Goal: Task Accomplishment & Management: Use online tool/utility

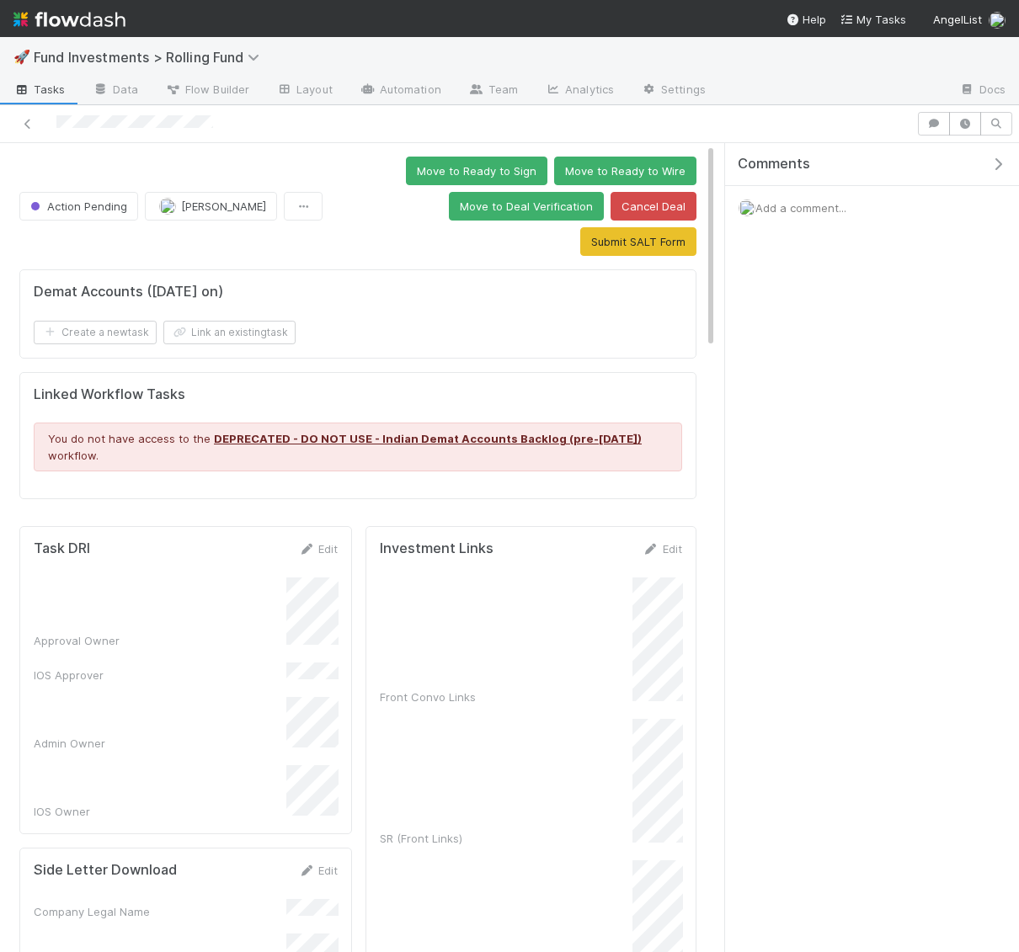
click at [1000, 157] on icon "button" at bounding box center [997, 163] width 17 height 13
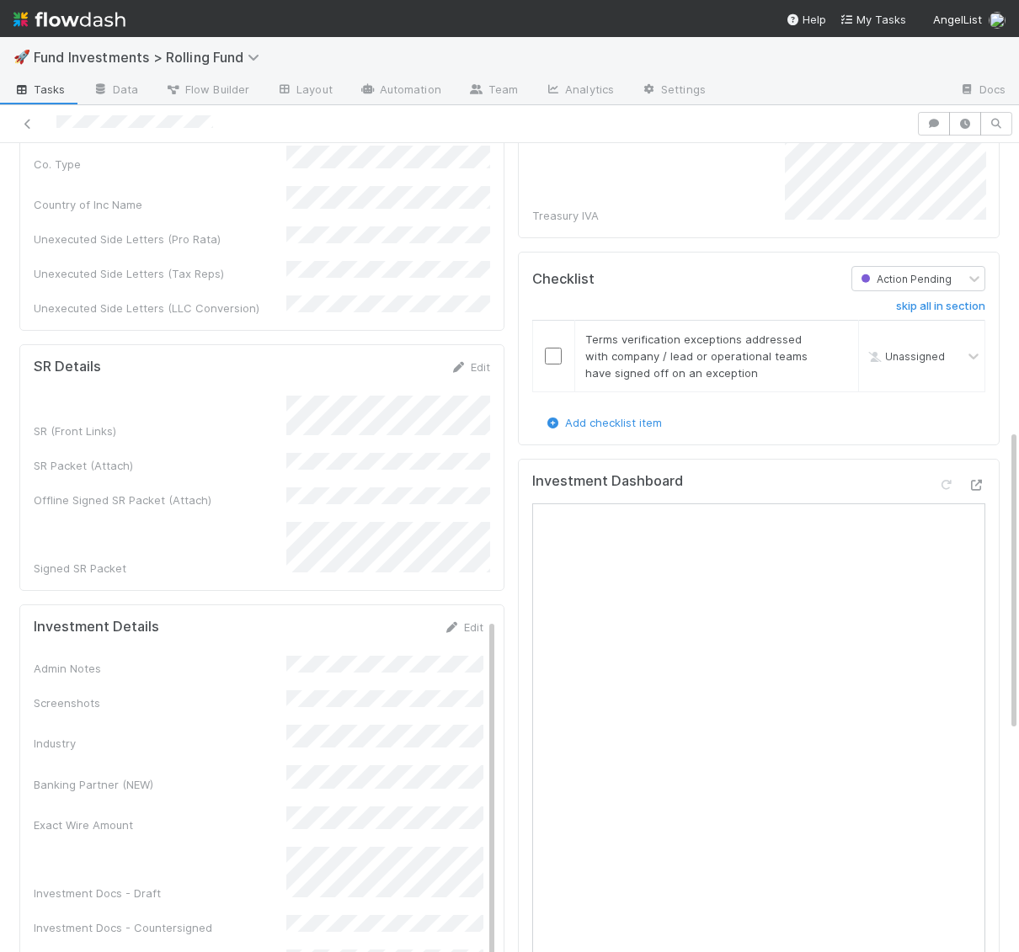
scroll to position [768, 0]
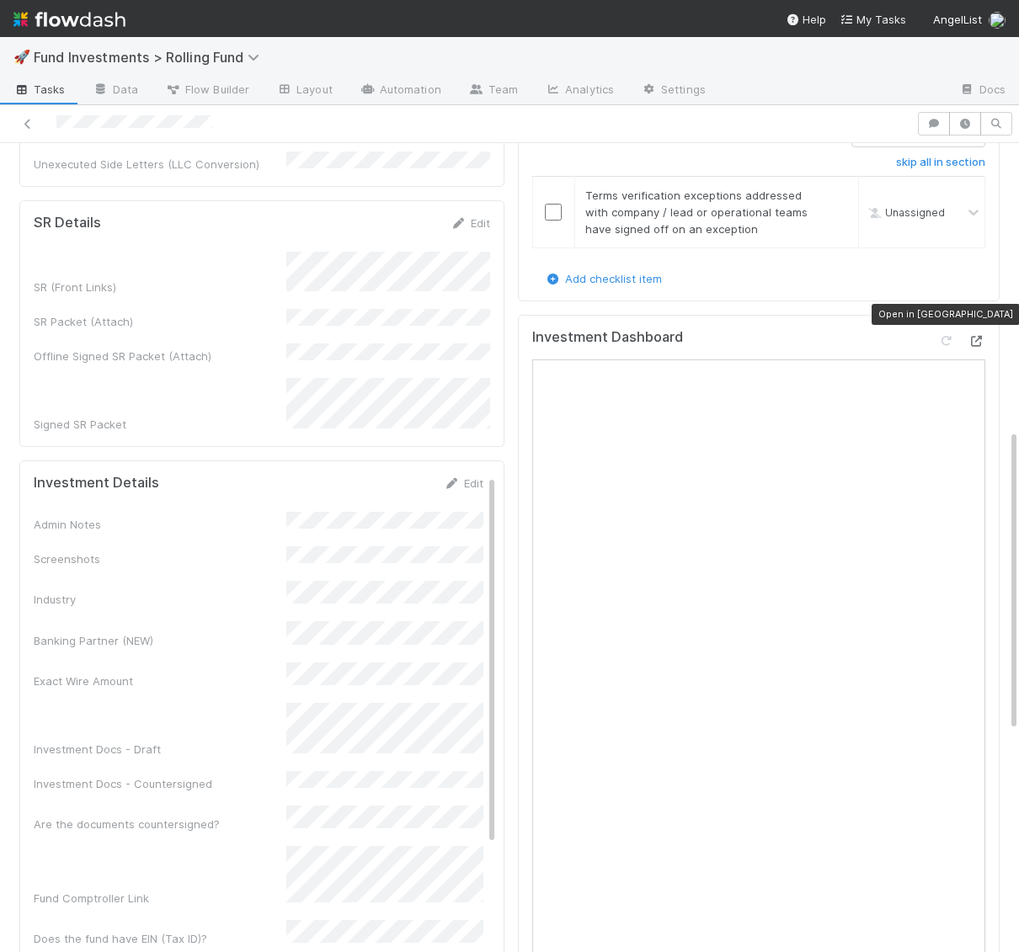
click at [975, 336] on icon at bounding box center [976, 341] width 17 height 11
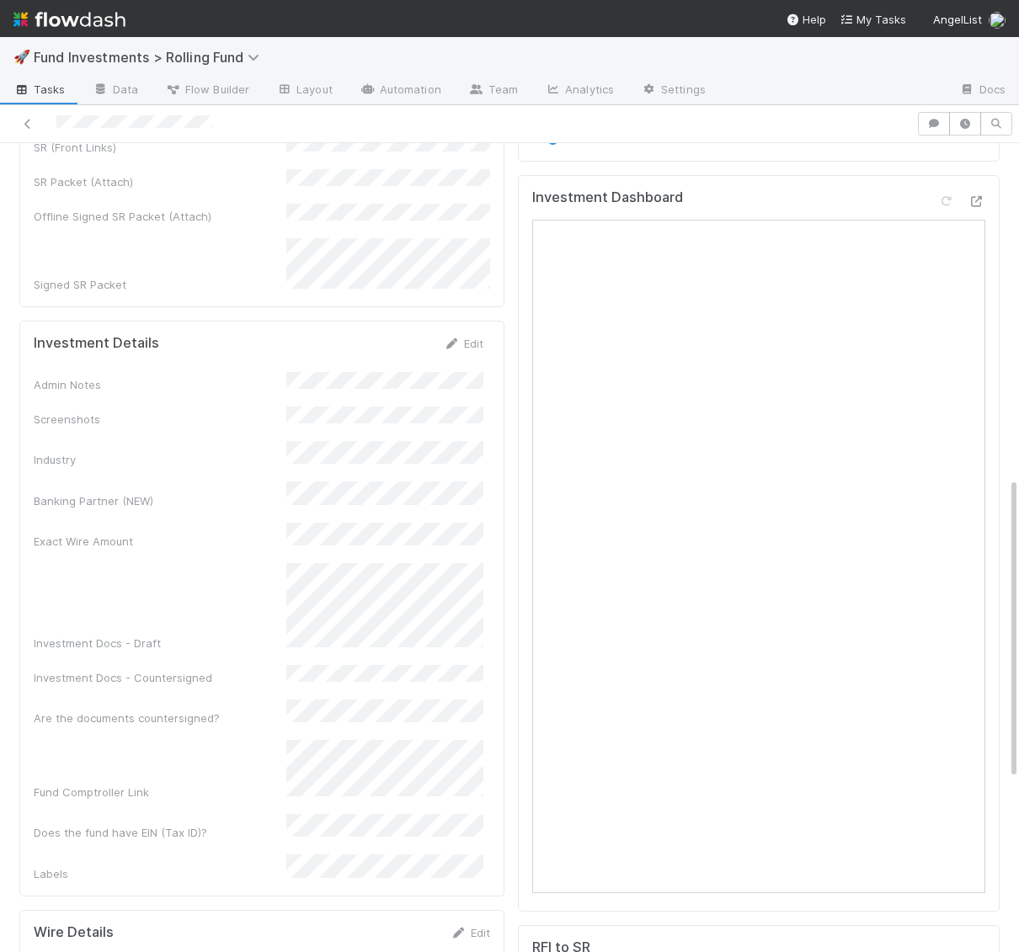
scroll to position [893, 0]
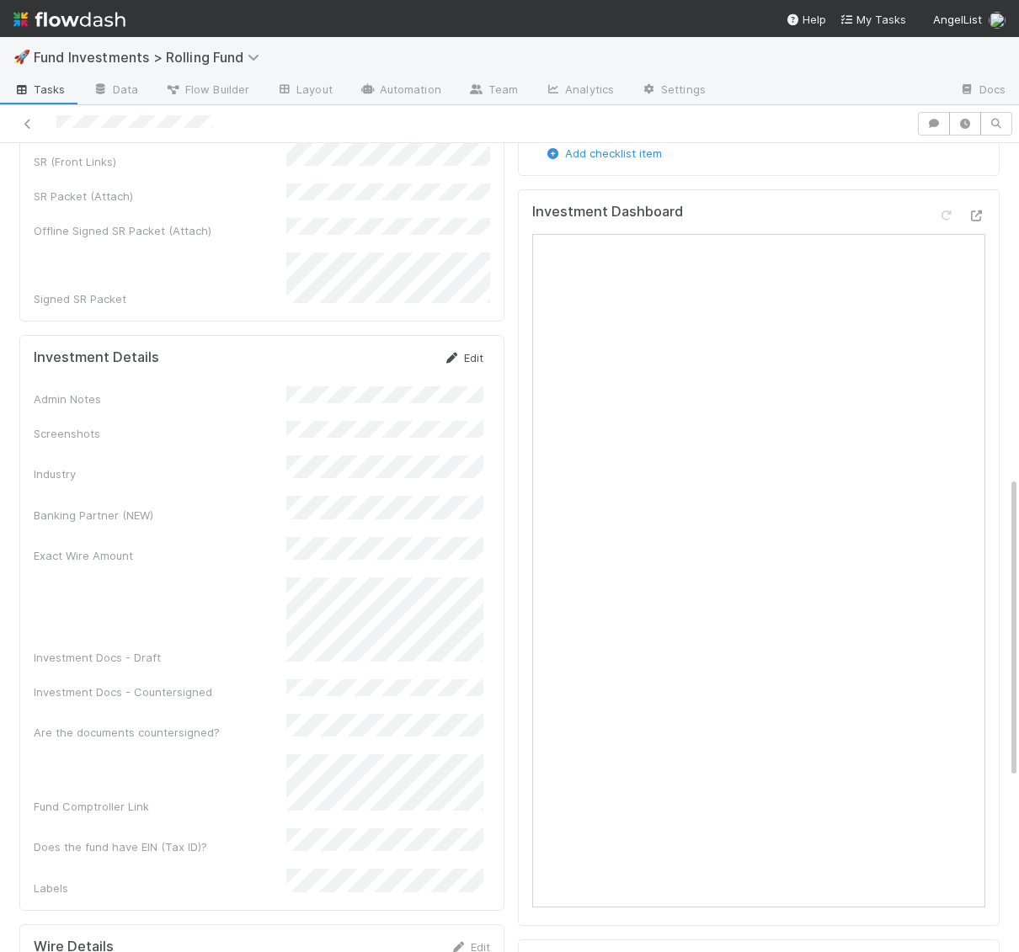
click at [471, 351] on link "Edit" at bounding box center [464, 357] width 40 height 13
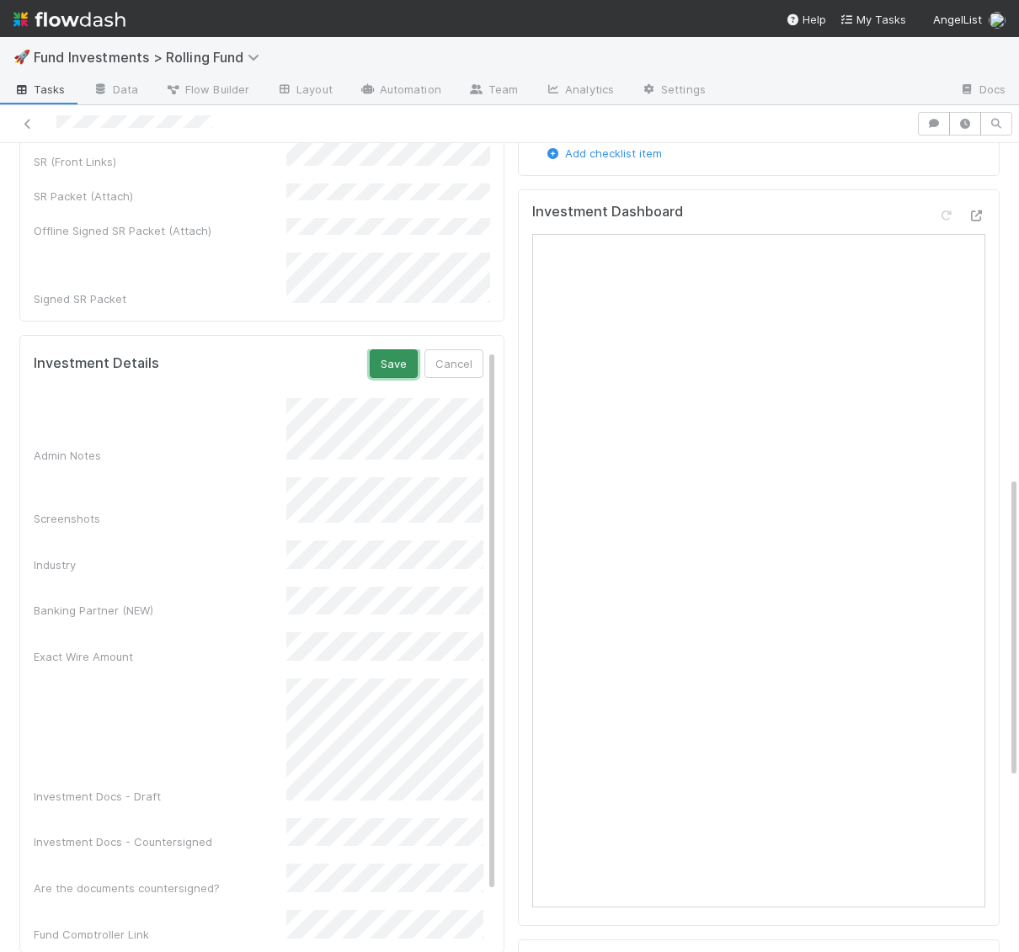
click at [401, 349] on button "Save" at bounding box center [394, 363] width 48 height 29
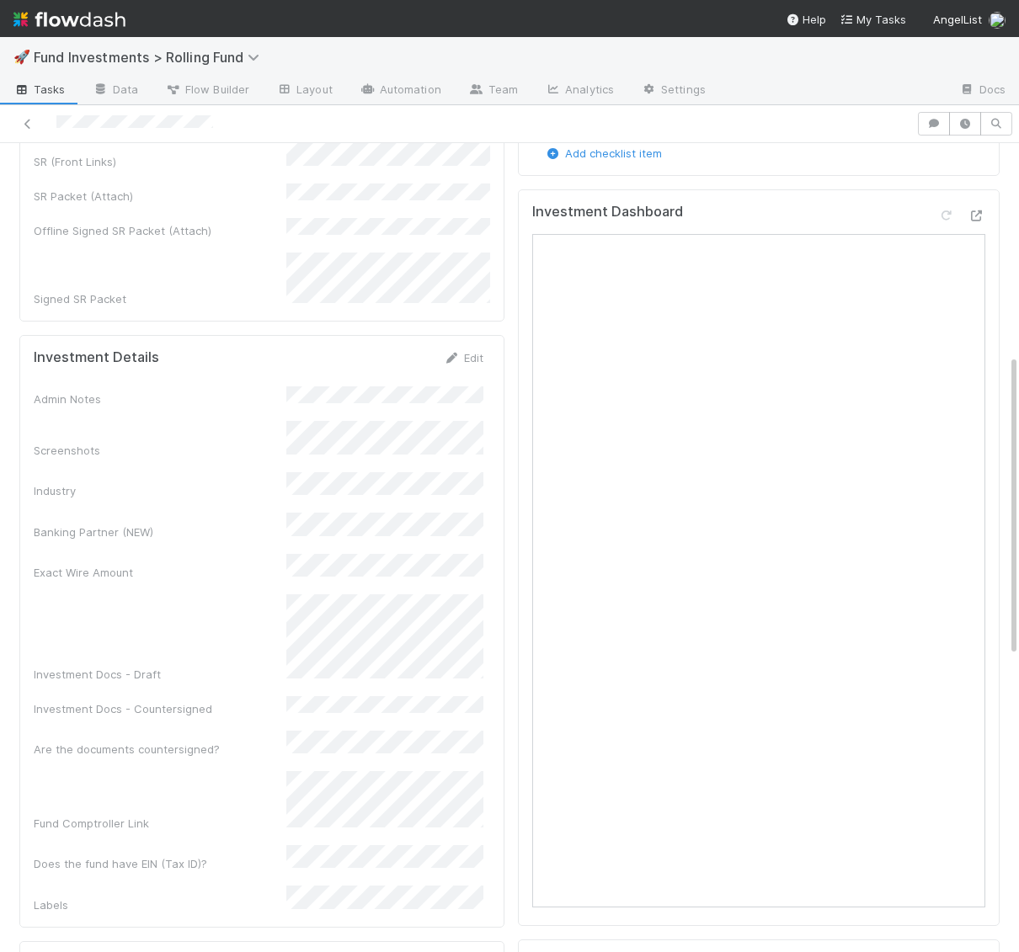
scroll to position [0, 0]
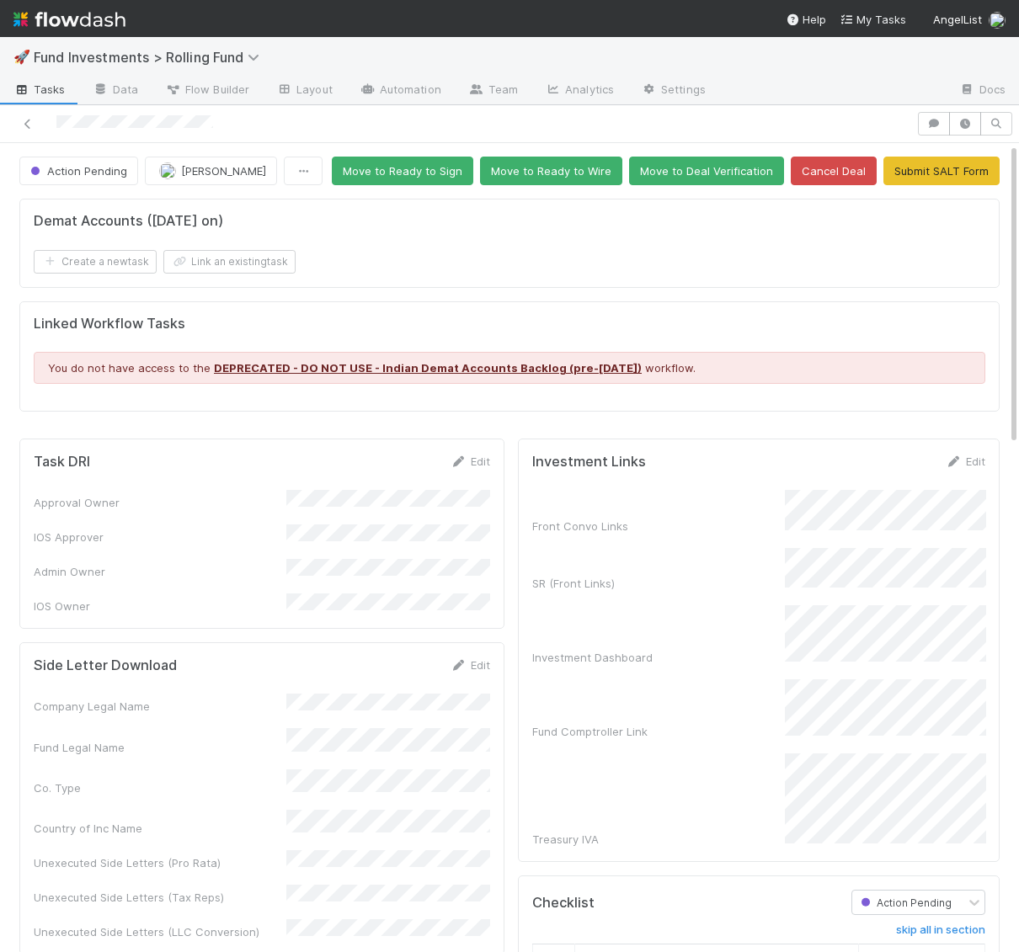
click at [578, 163] on button "Move to Ready to Wire" at bounding box center [551, 171] width 142 height 29
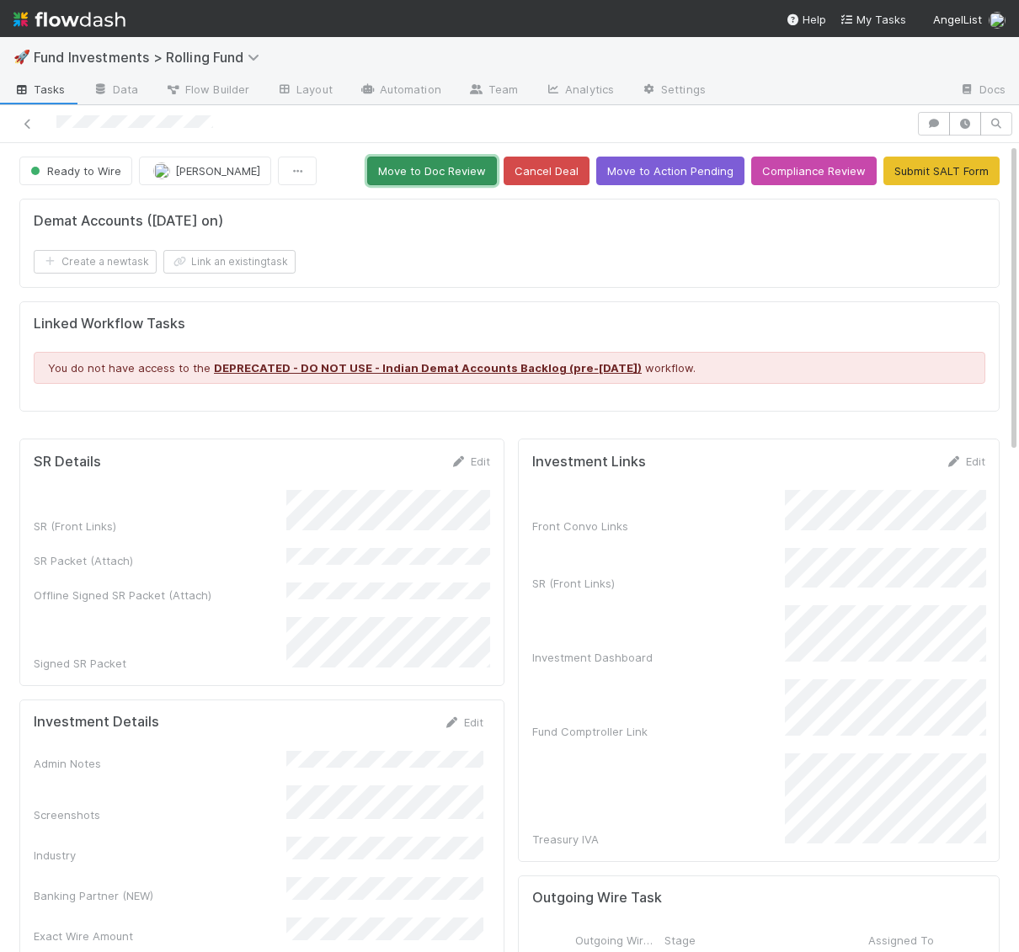
click at [433, 176] on button "Move to Doc Review" at bounding box center [432, 171] width 130 height 29
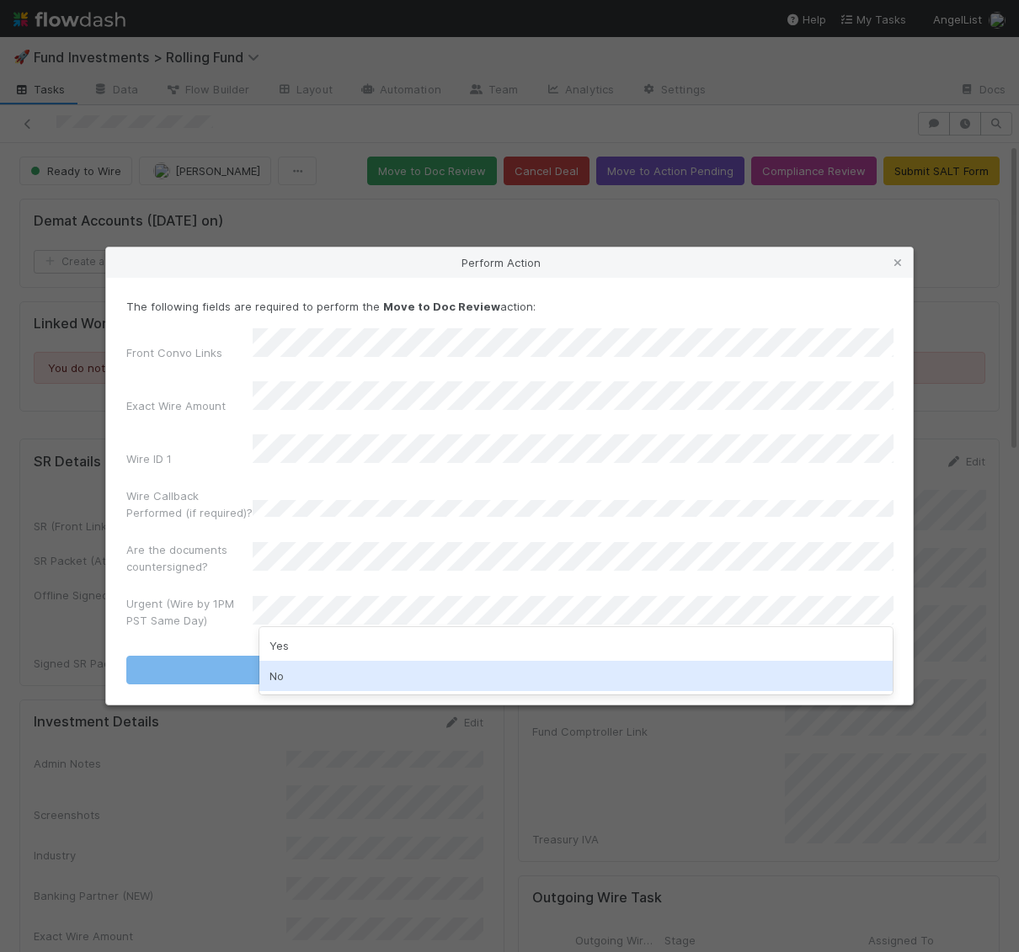
click at [301, 674] on div "No" at bounding box center [576, 676] width 634 height 30
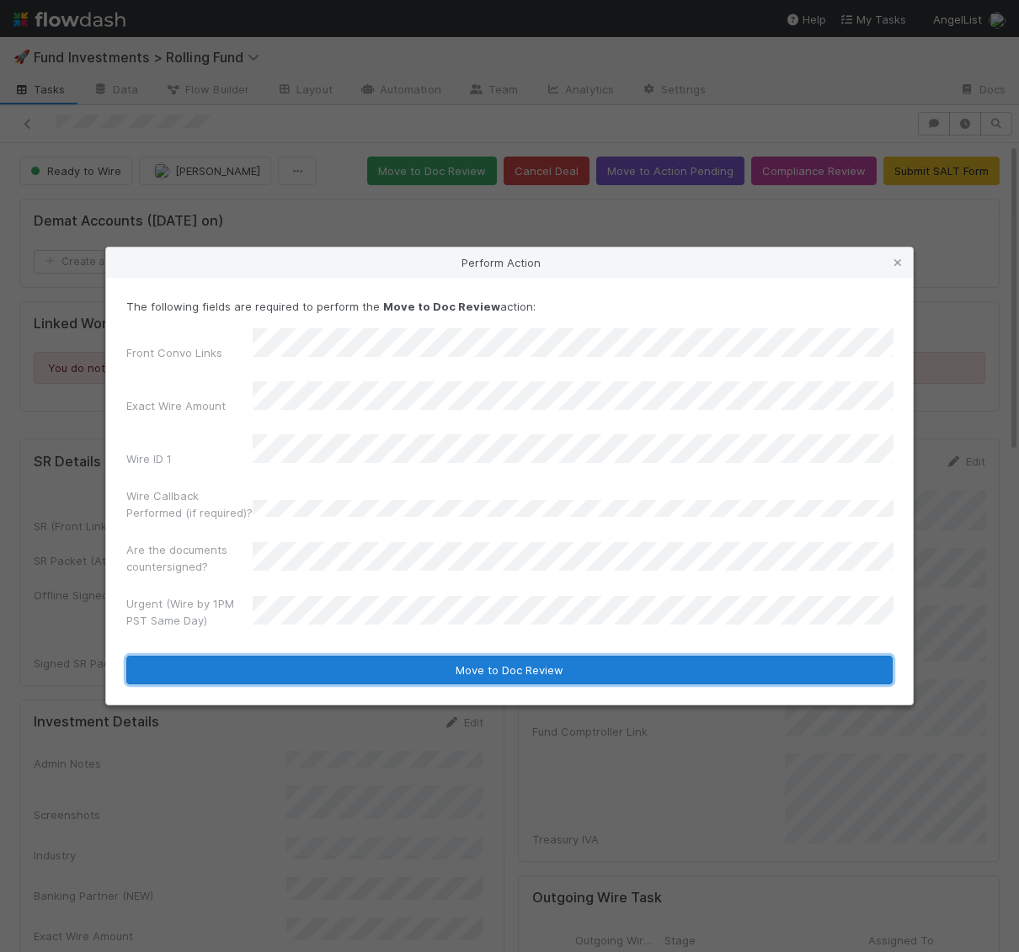
click at [304, 657] on button "Move to Doc Review" at bounding box center [509, 670] width 766 height 29
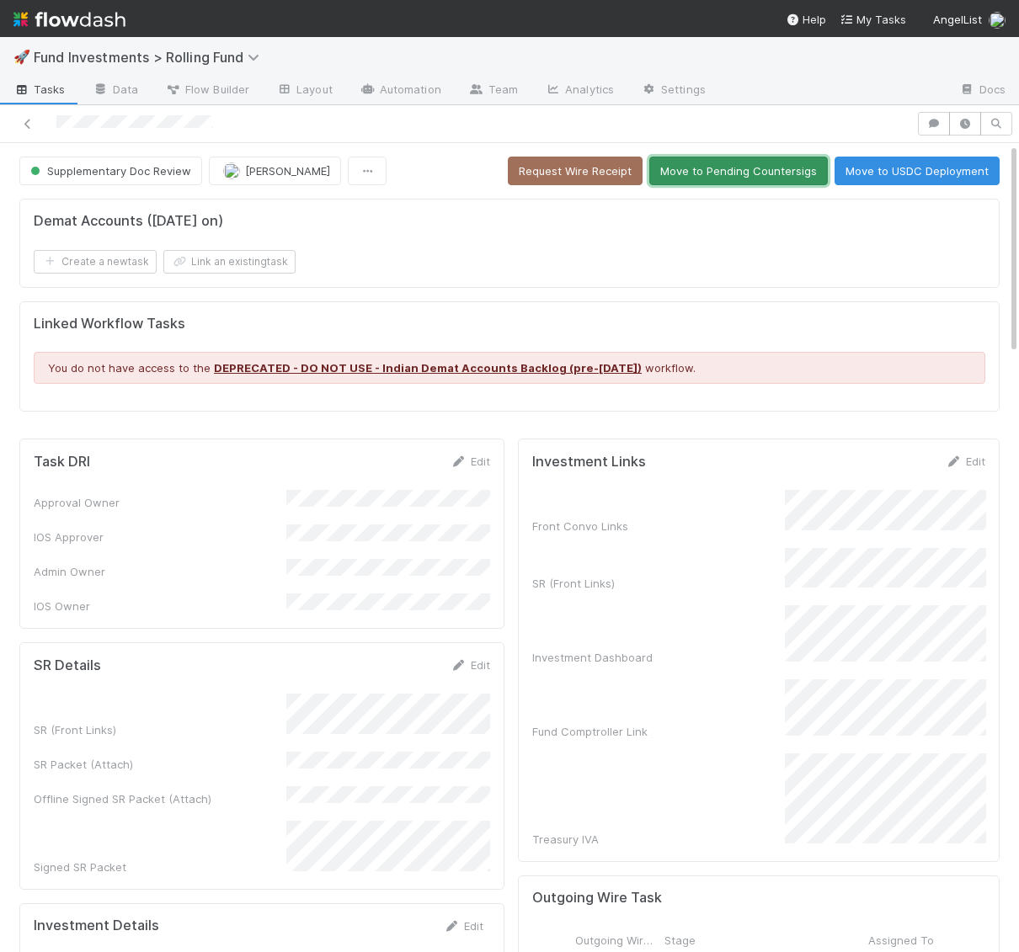
click at [715, 173] on button "Move to Pending Countersigs" at bounding box center [738, 171] width 178 height 29
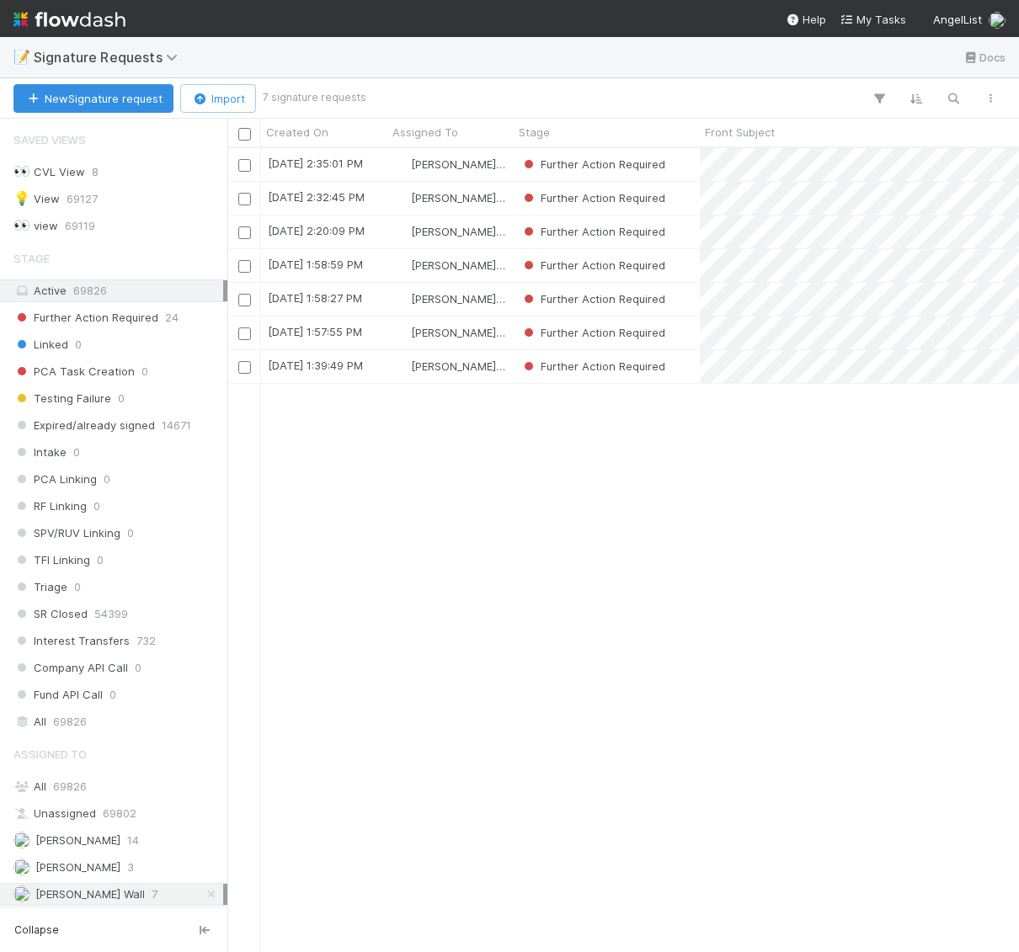
scroll to position [804, 791]
click at [242, 231] on input "checkbox" at bounding box center [244, 232] width 13 height 13
click at [245, 299] on input "checkbox" at bounding box center [244, 300] width 13 height 13
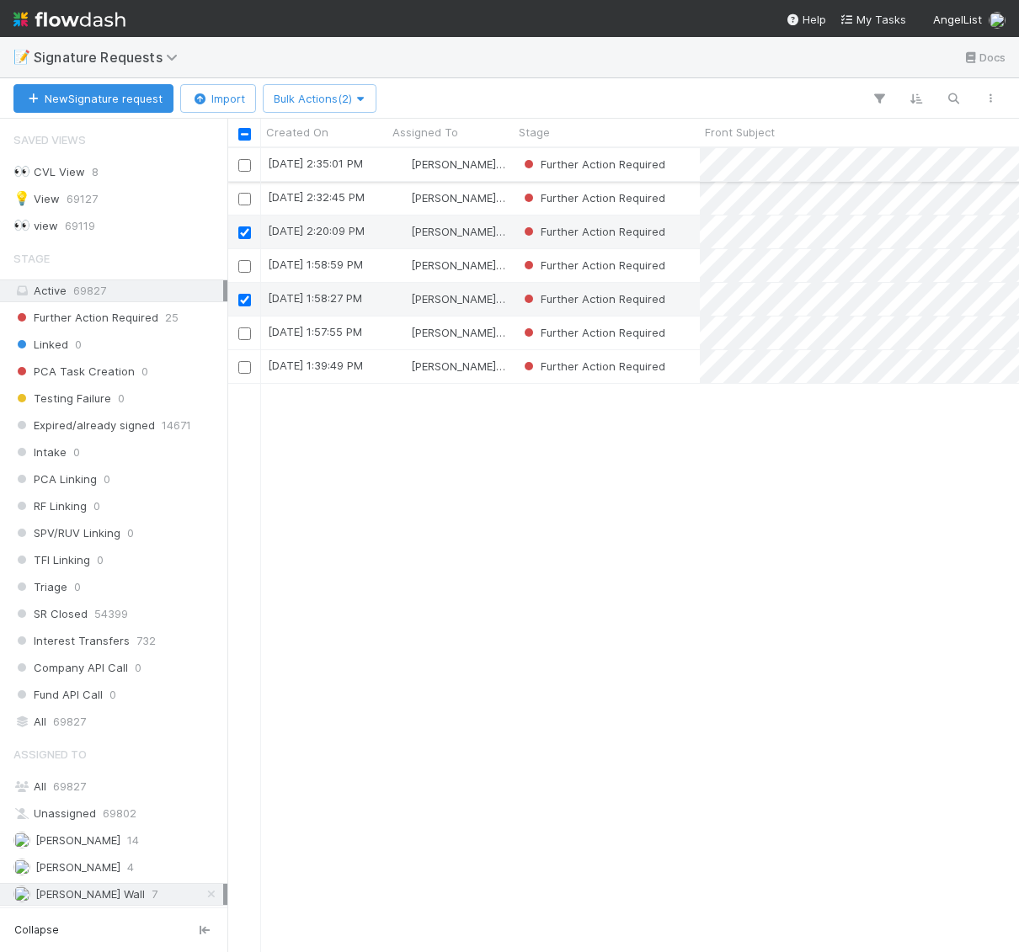
click at [245, 161] on input "checkbox" at bounding box center [244, 165] width 13 height 13
click at [345, 102] on span "Bulk Actions (3)" at bounding box center [320, 98] width 92 height 13
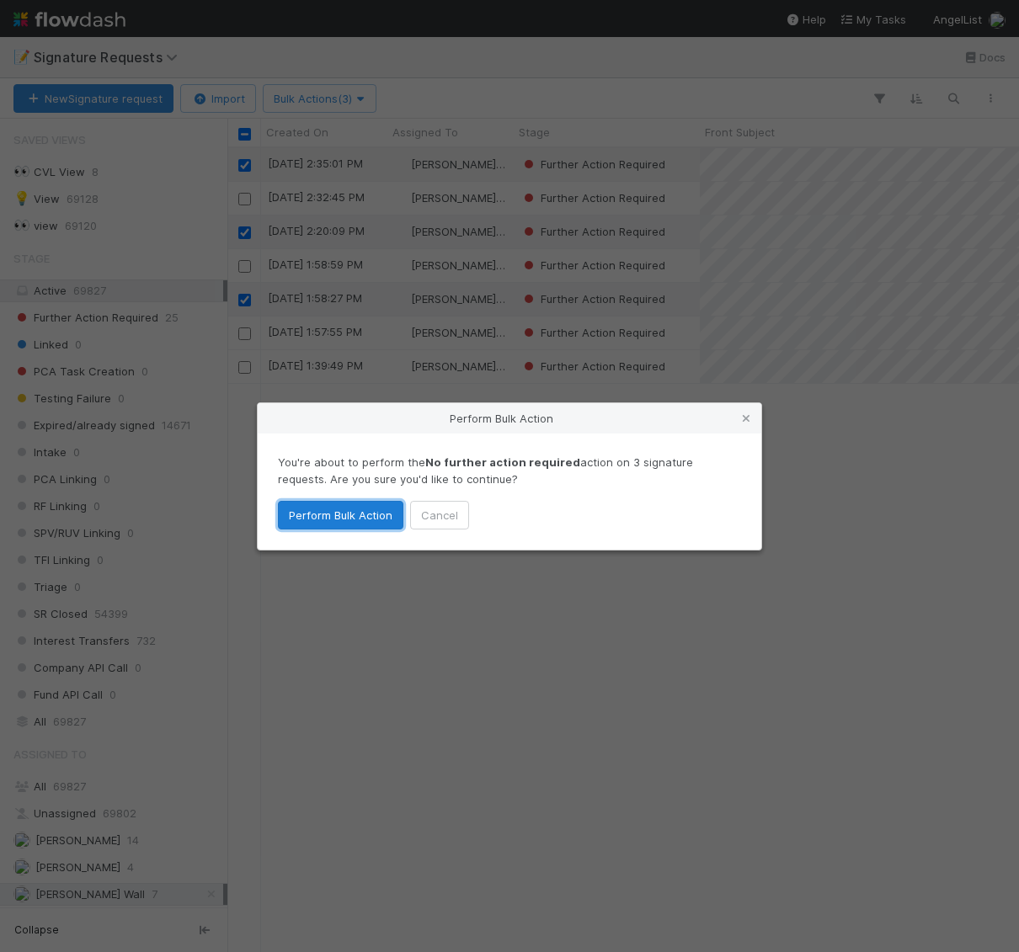
click at [313, 519] on button "Perform Bulk Action" at bounding box center [340, 515] width 125 height 29
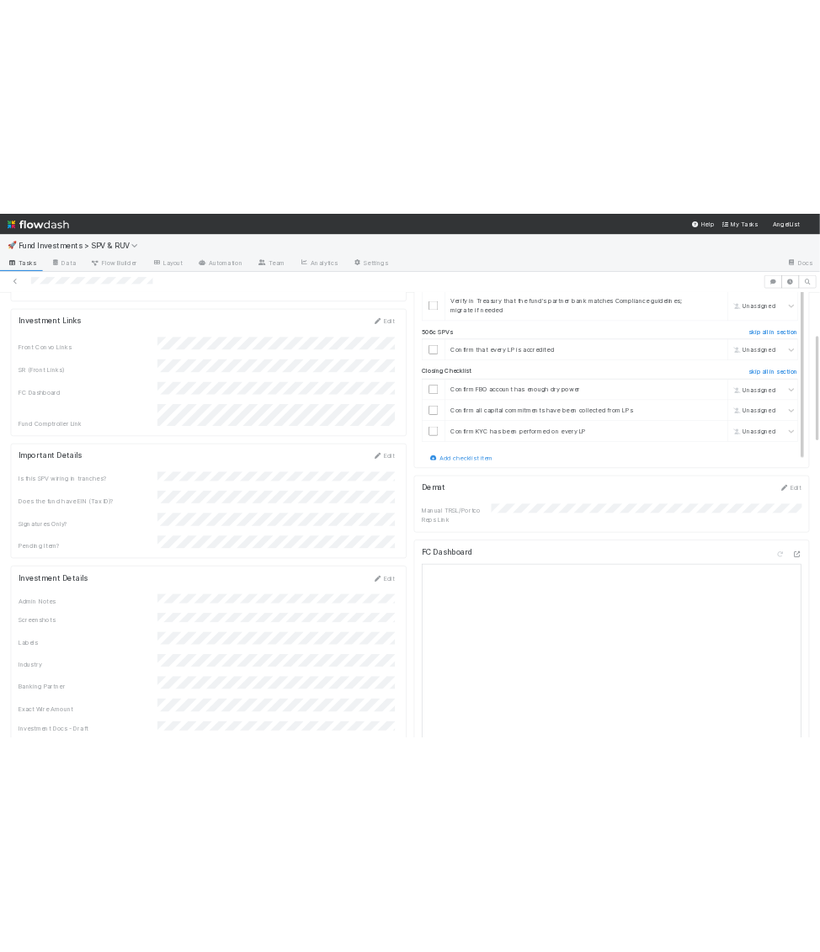
scroll to position [424, 0]
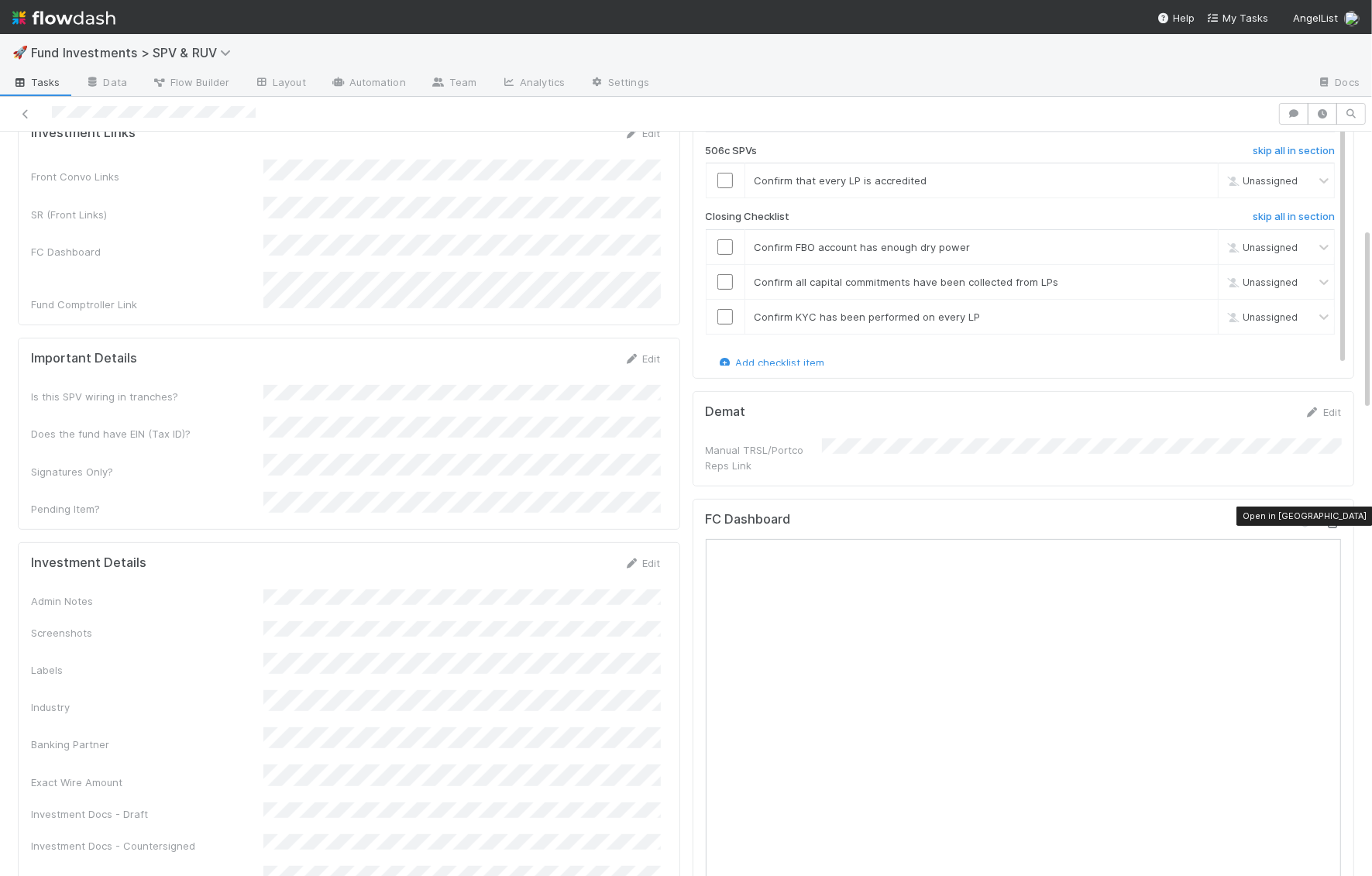
click at [937, 518] on icon at bounding box center [1333, 523] width 16 height 10
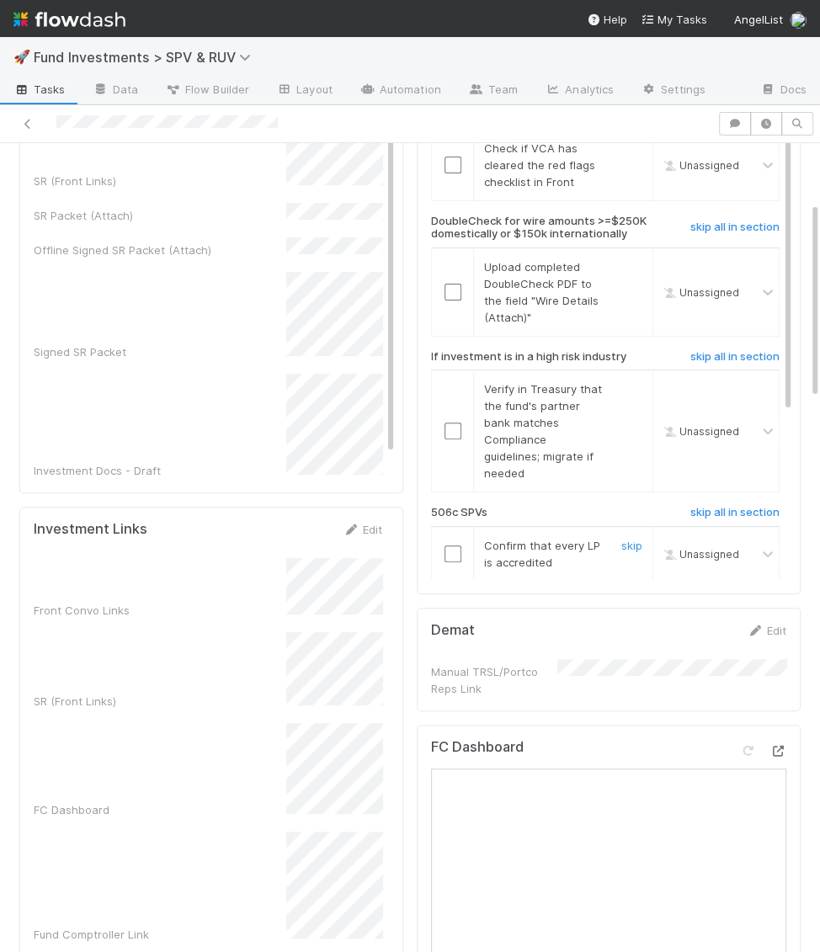
scroll to position [0, 0]
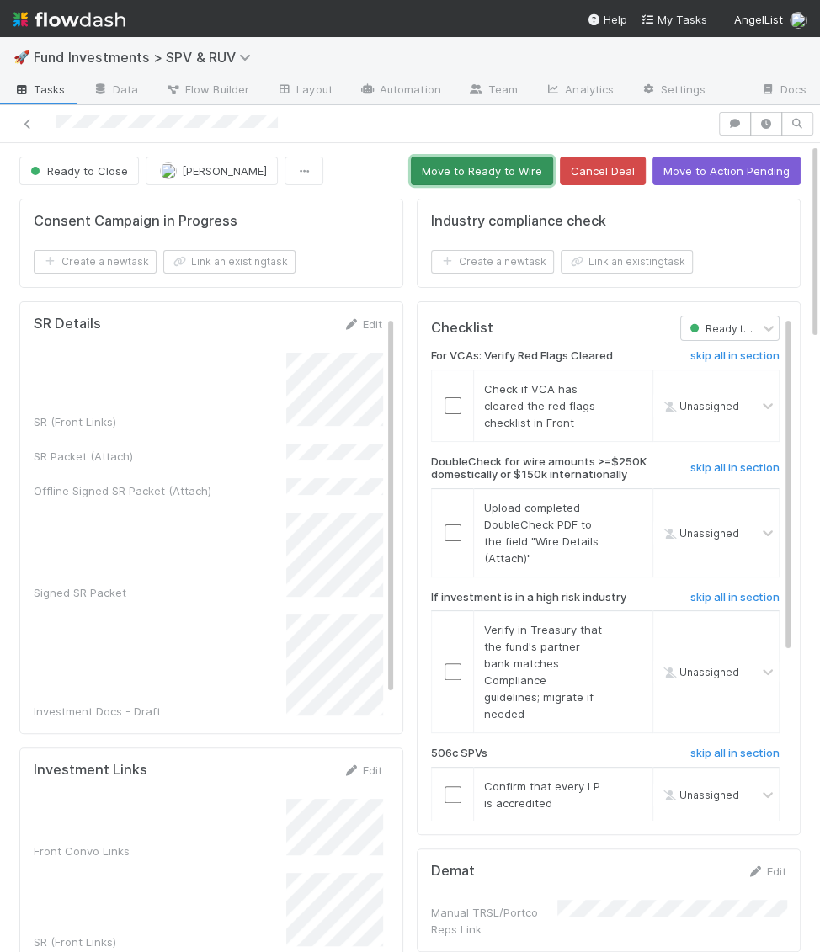
click at [510, 172] on button "Move to Ready to Wire" at bounding box center [482, 171] width 142 height 29
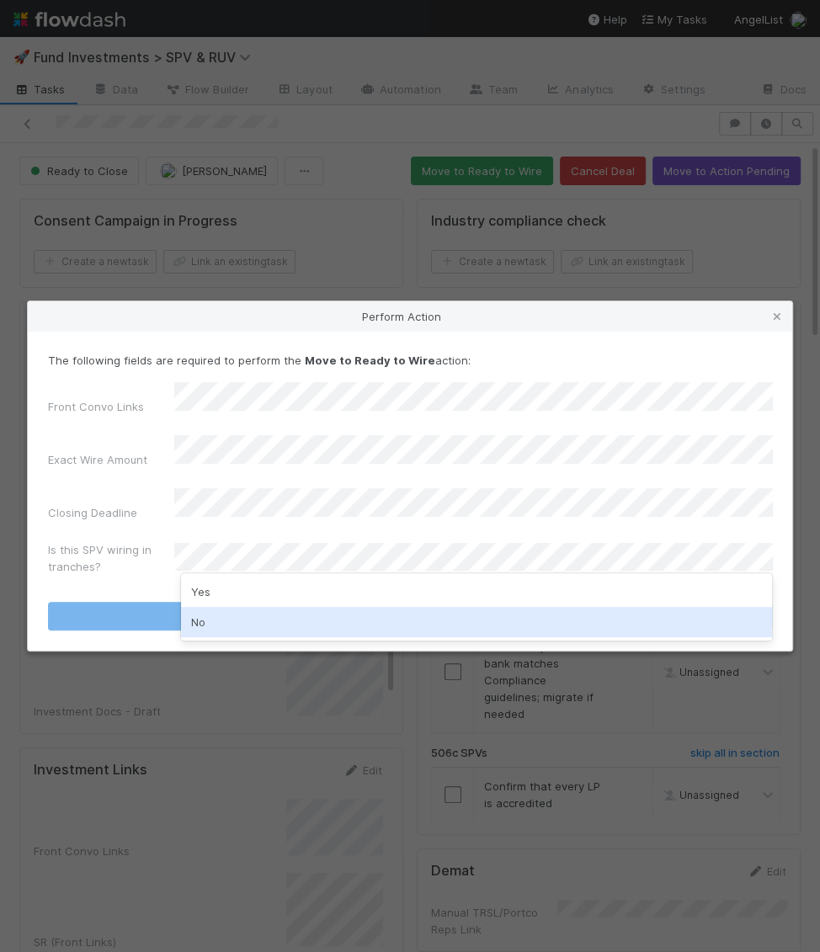
click at [244, 624] on div "No" at bounding box center [477, 622] width 592 height 30
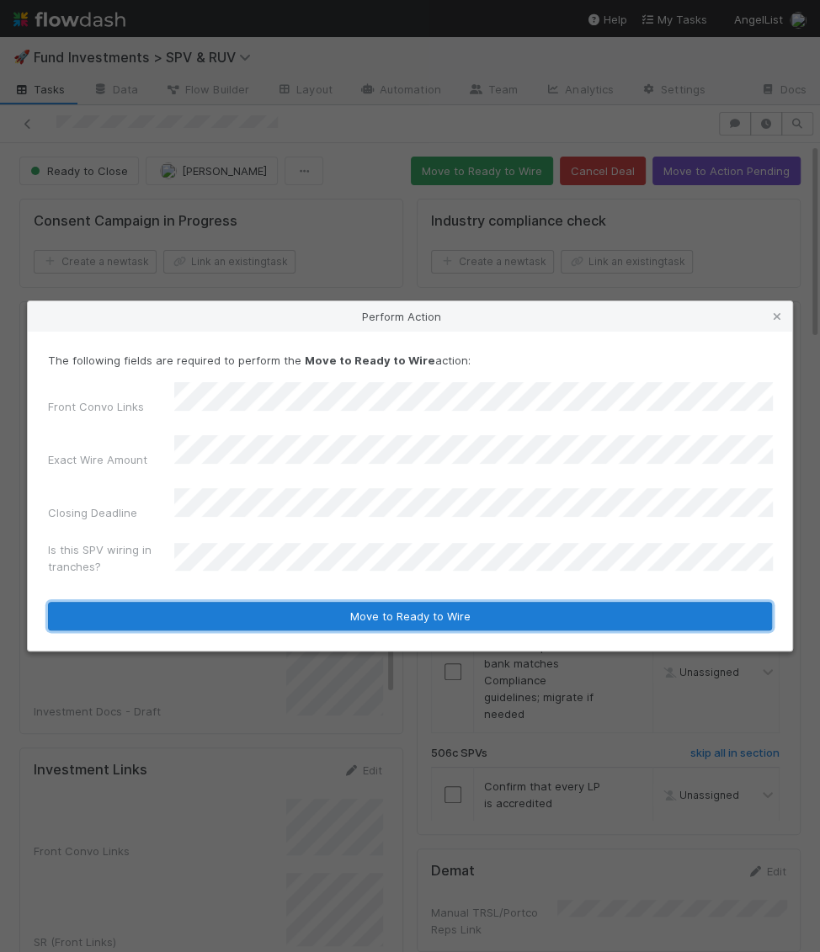
click at [246, 603] on button "Move to Ready to Wire" at bounding box center [410, 616] width 724 height 29
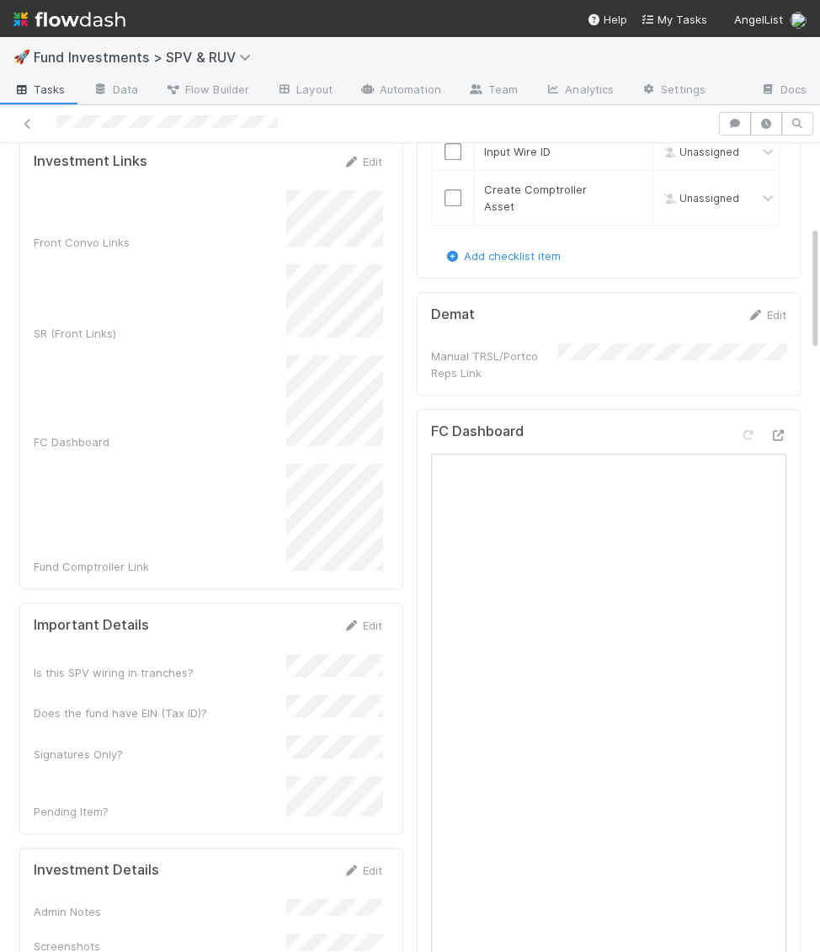
scroll to position [586, 0]
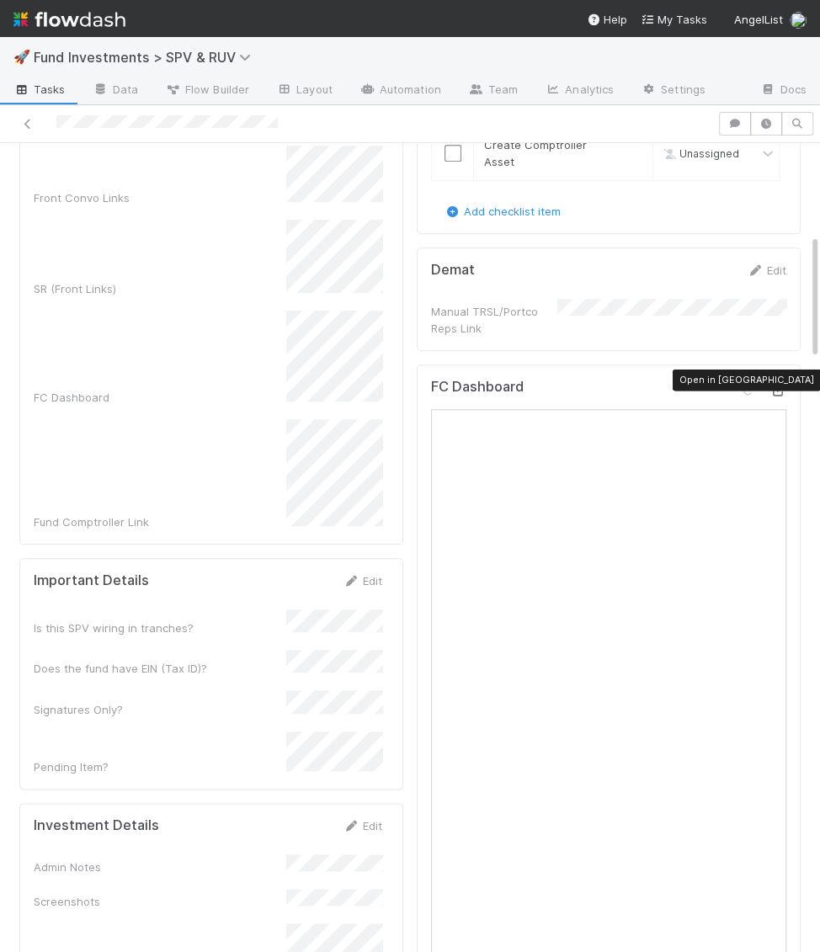
click at [773, 386] on icon at bounding box center [778, 391] width 17 height 11
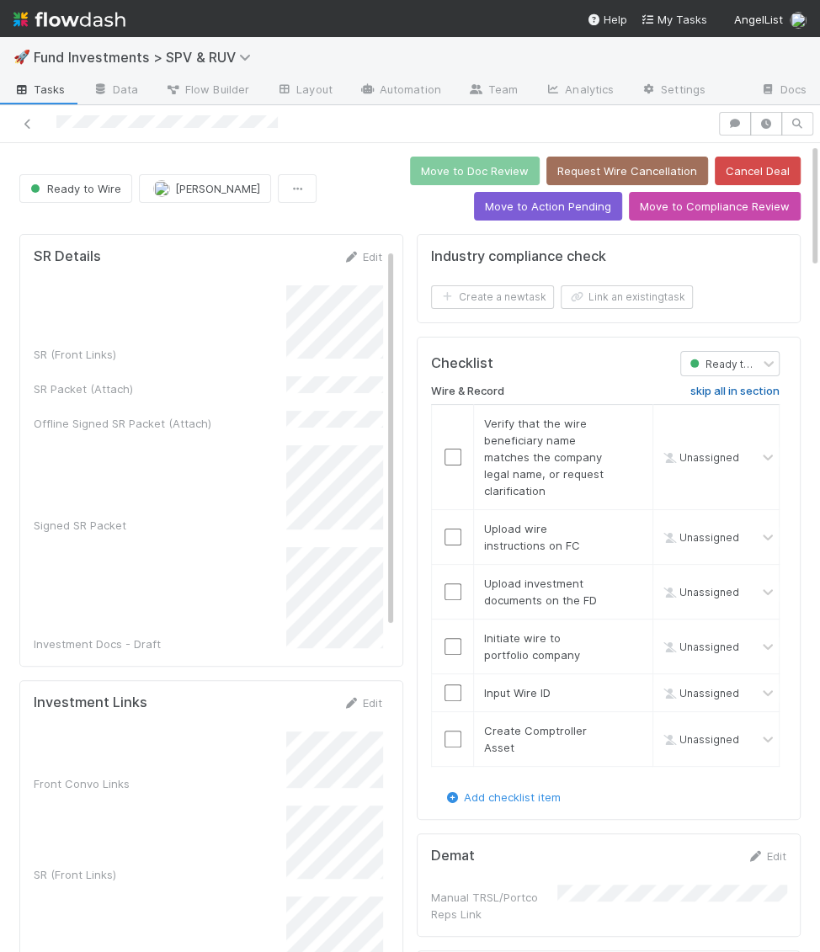
click at [739, 394] on link "skip all in section" at bounding box center [734, 395] width 89 height 20
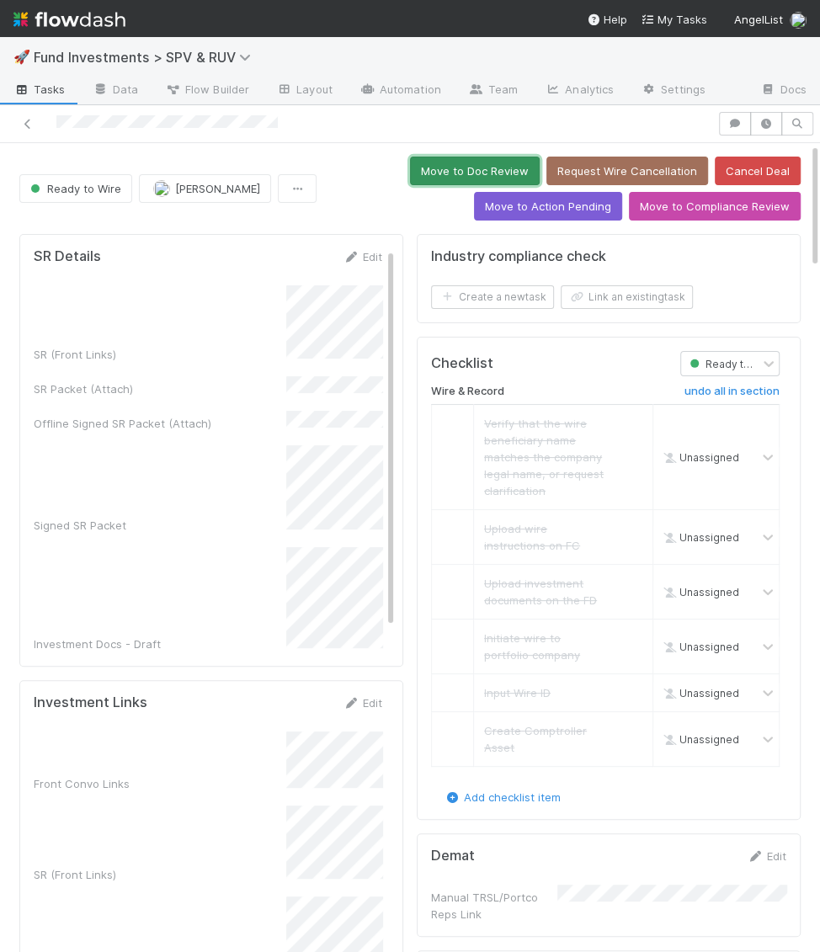
click at [502, 174] on button "Move to Doc Review" at bounding box center [475, 171] width 130 height 29
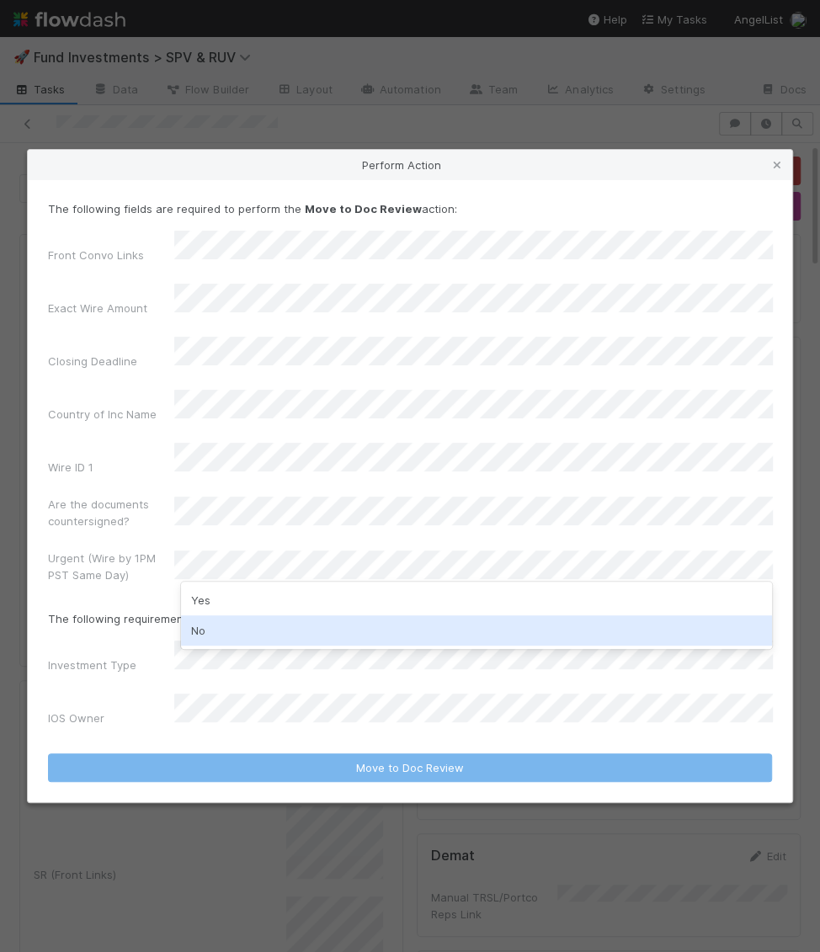
click at [205, 627] on div "No" at bounding box center [477, 630] width 592 height 30
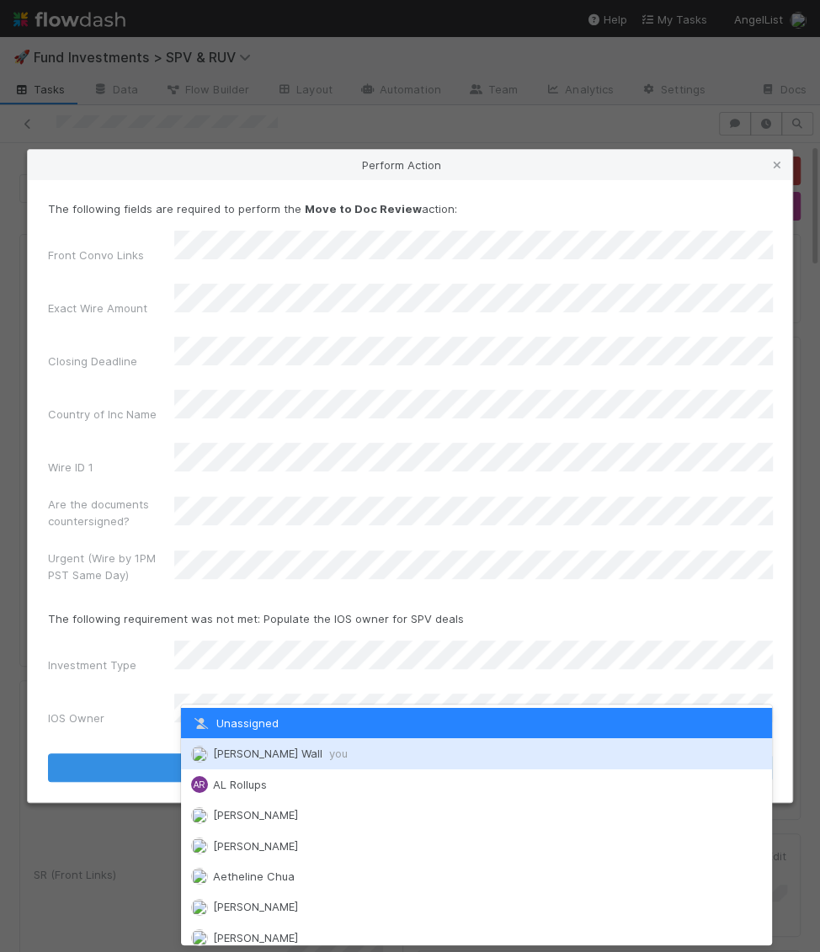
click at [206, 743] on div "[PERSON_NAME] Wall you" at bounding box center [477, 753] width 592 height 30
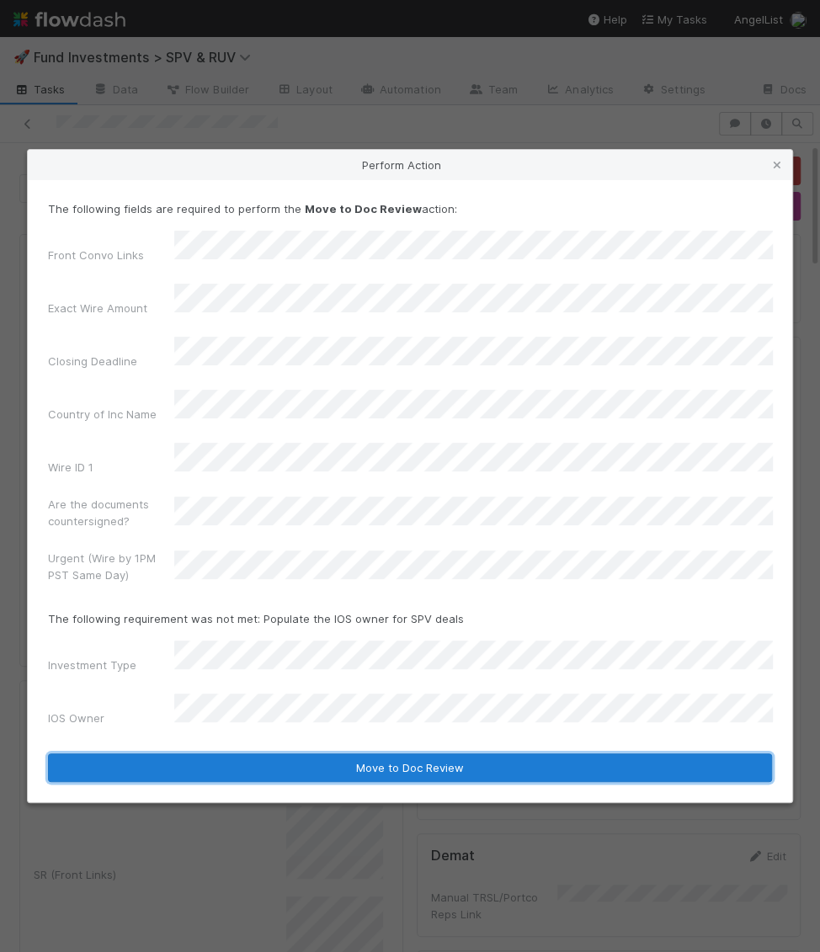
click at [206, 754] on button "Move to Doc Review" at bounding box center [410, 768] width 724 height 29
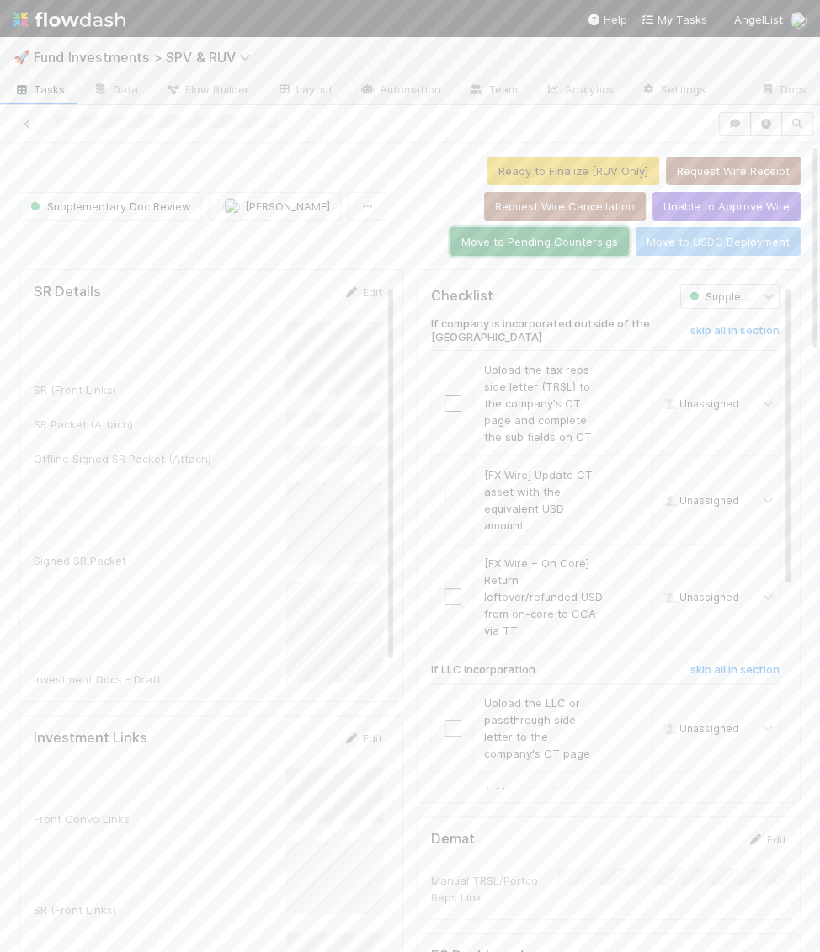
click at [539, 237] on button "Move to Pending Countersigs" at bounding box center [539, 241] width 178 height 29
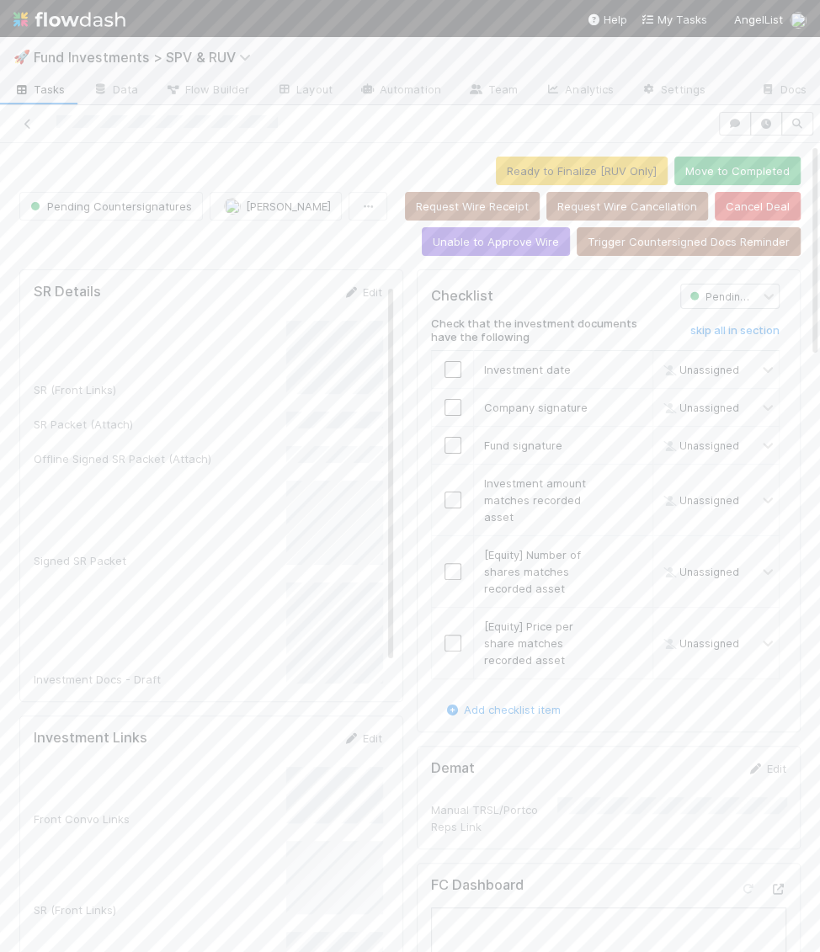
click at [94, 13] on img at bounding box center [69, 19] width 112 height 29
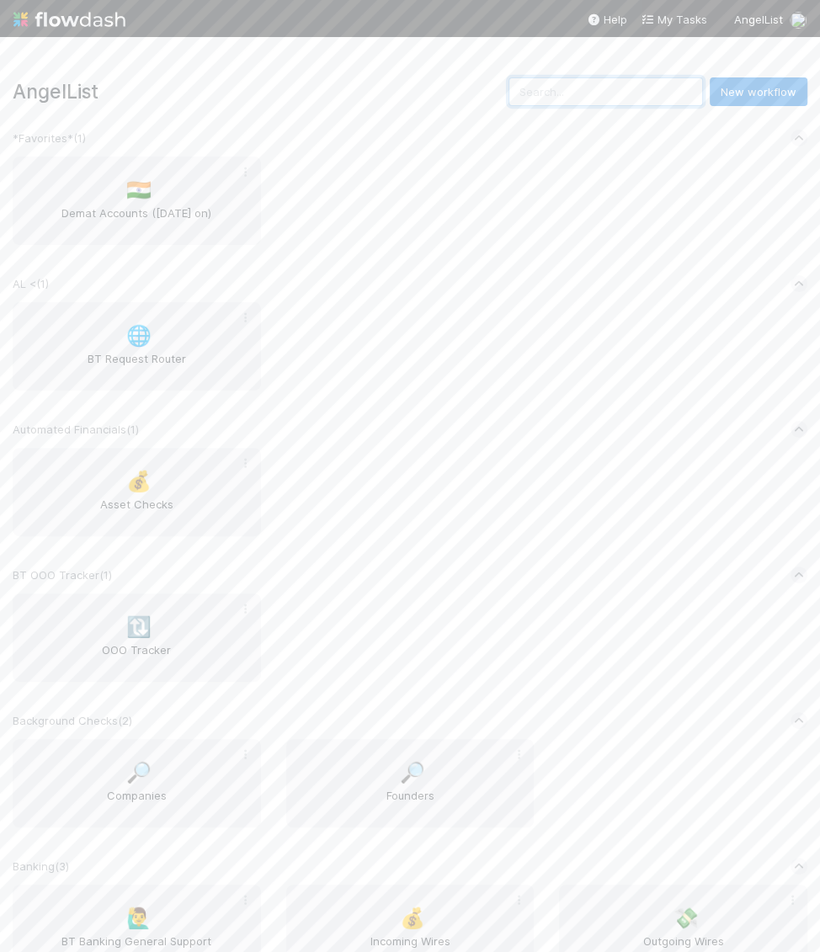
click at [599, 95] on input "text" at bounding box center [606, 91] width 194 height 29
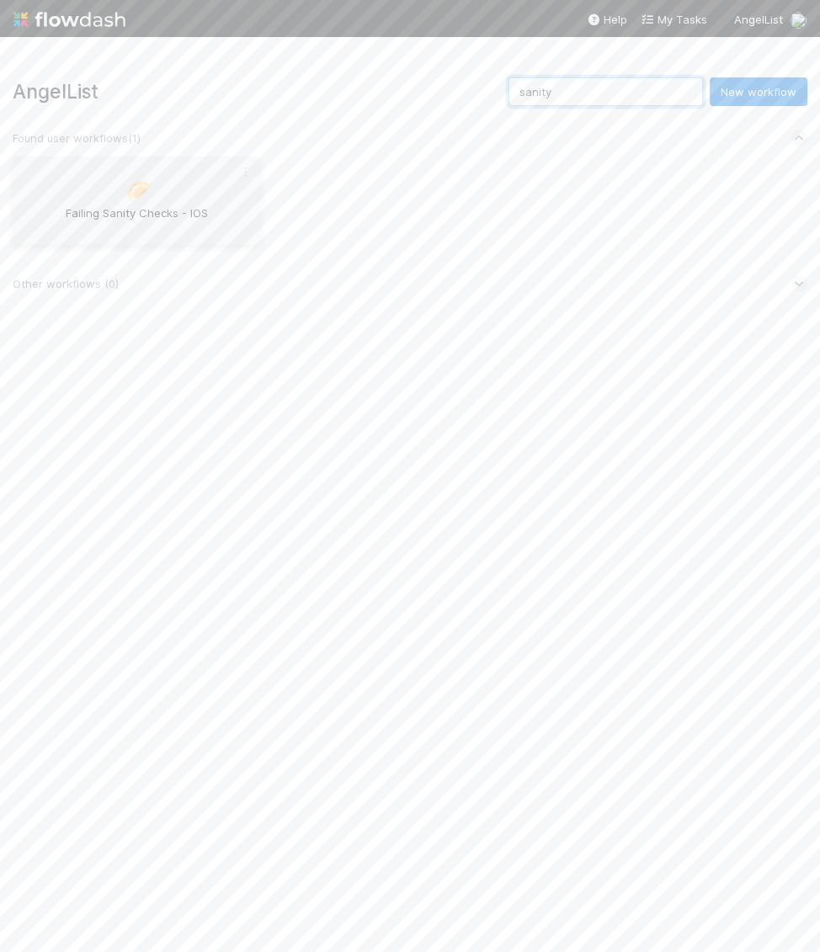
type input "sanity"
click at [146, 222] on span "Failing Sanity Checks - IOS" at bounding box center [136, 222] width 235 height 34
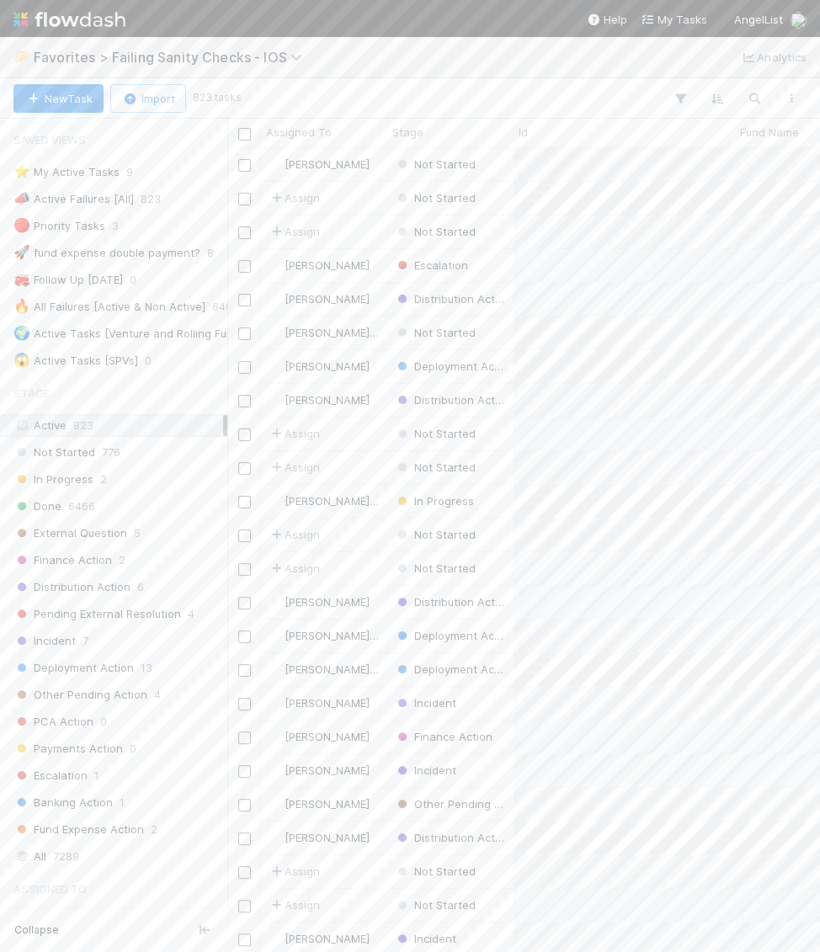
scroll to position [804, 592]
click at [95, 162] on div "⭐ My Active Tasks" at bounding box center [66, 172] width 106 height 21
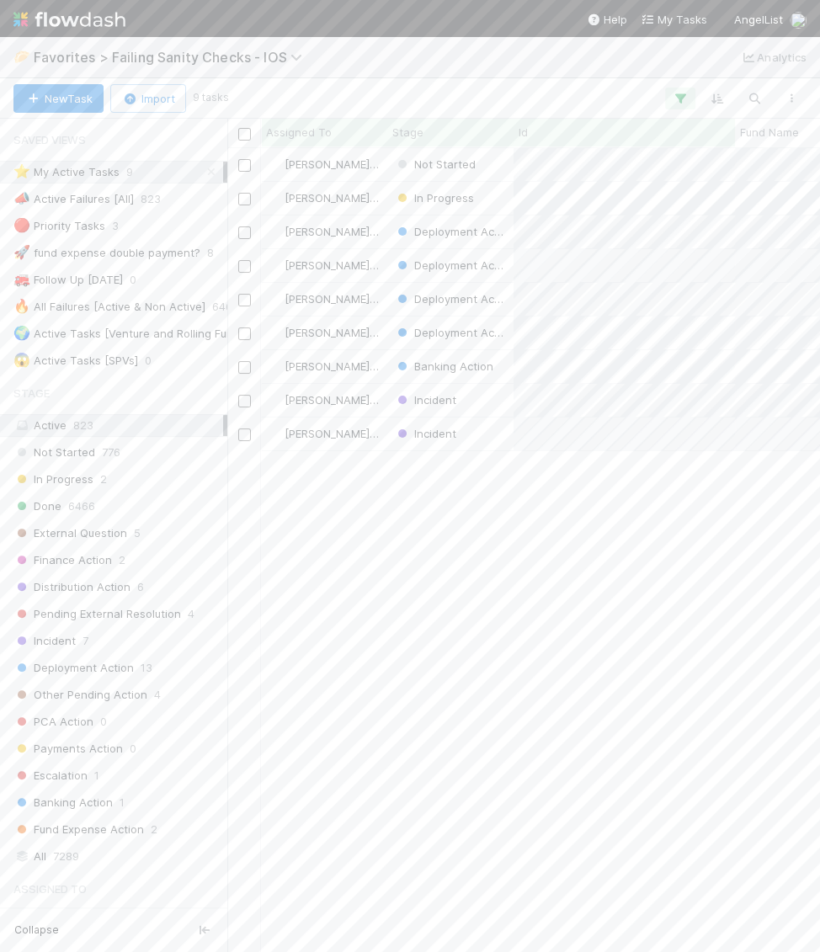
scroll to position [804, 592]
click at [238, 161] on input "checkbox" at bounding box center [244, 165] width 13 height 13
click at [239, 97] on span "Bulk Actions (1)" at bounding box center [249, 98] width 90 height 13
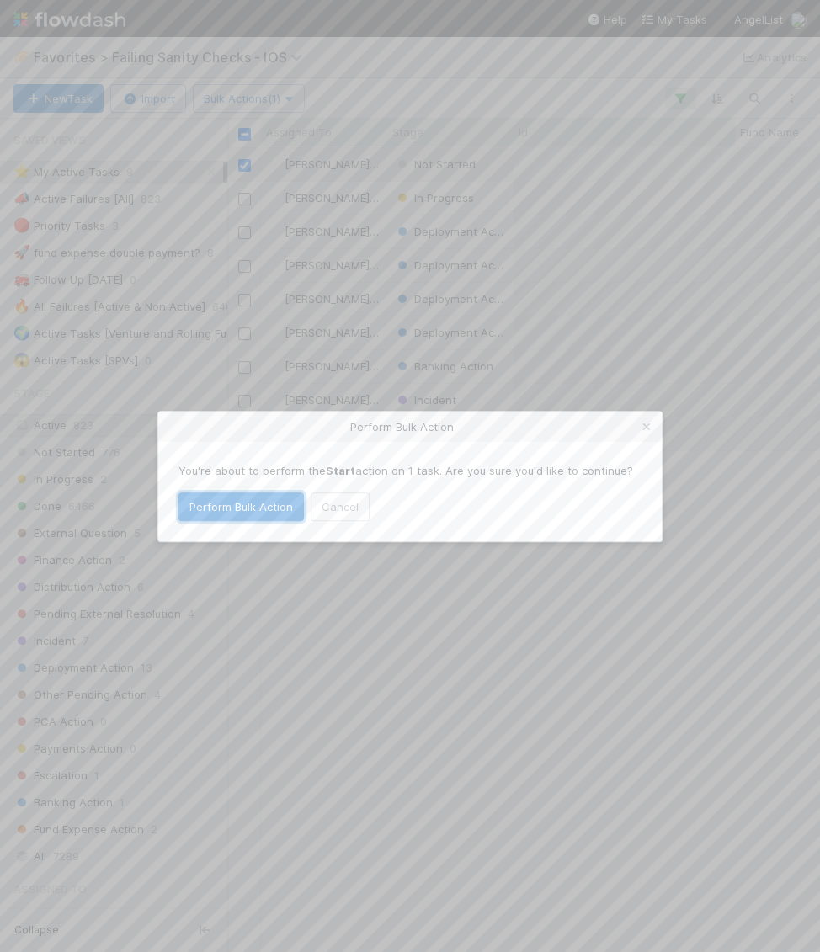
click at [264, 510] on button "Perform Bulk Action" at bounding box center [240, 507] width 125 height 29
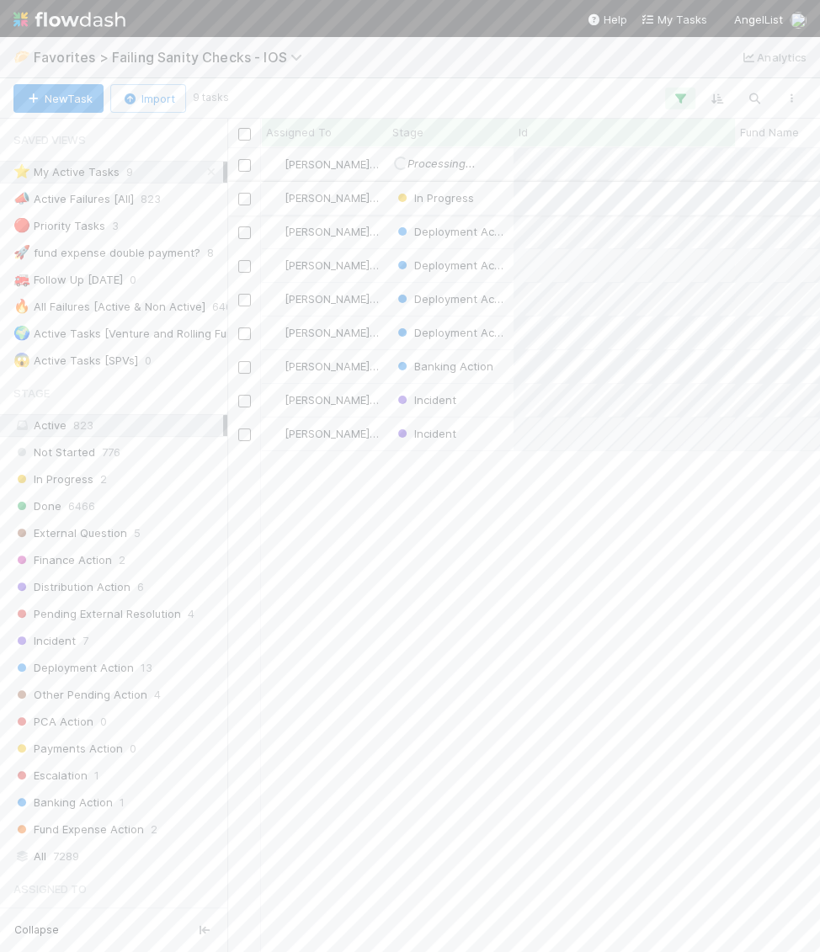
click at [494, 195] on div "In Progress" at bounding box center [450, 198] width 126 height 33
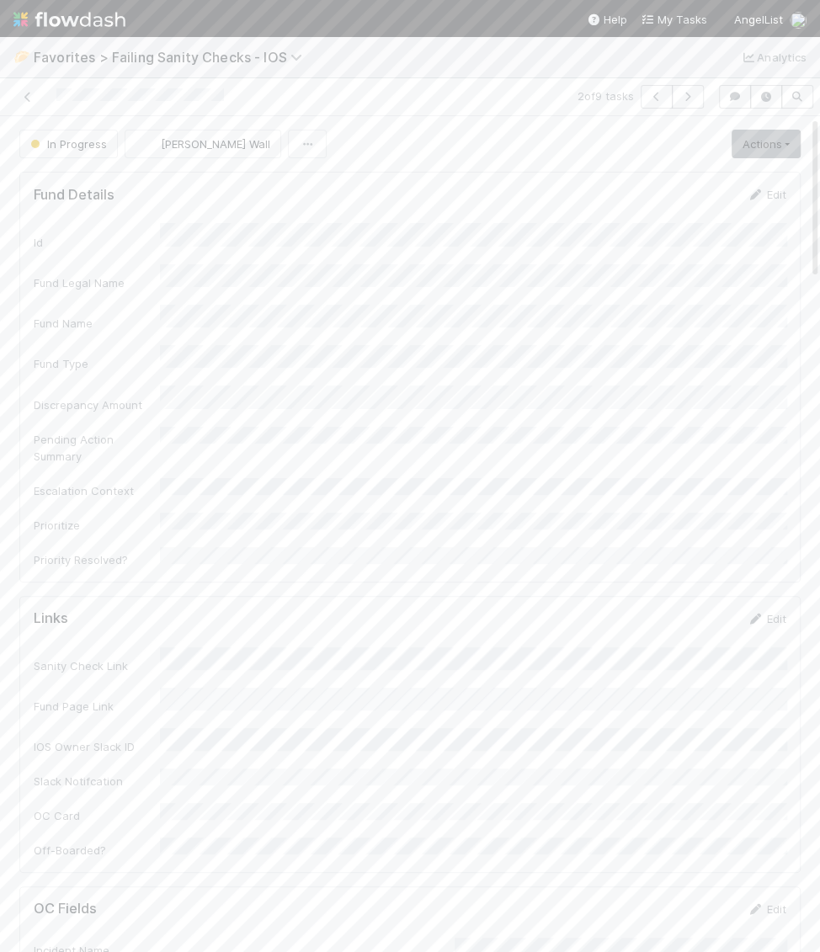
scroll to position [343, 753]
click at [77, 143] on span "In Progress" at bounding box center [67, 143] width 80 height 13
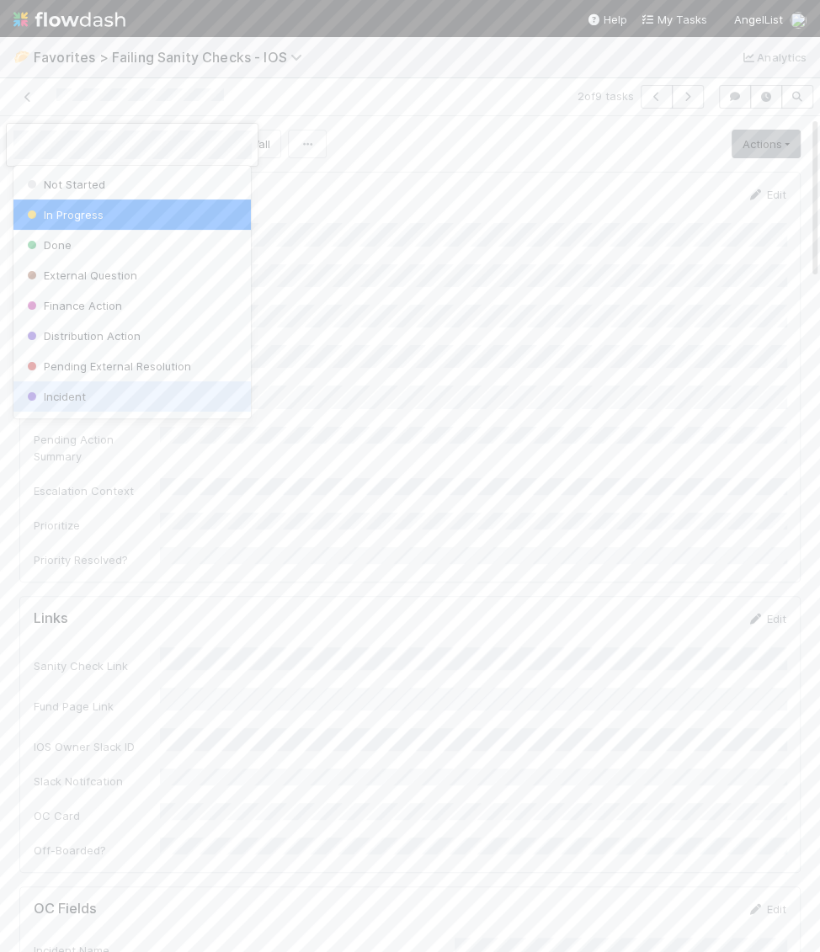
click at [72, 406] on div "Incident" at bounding box center [132, 396] width 238 height 30
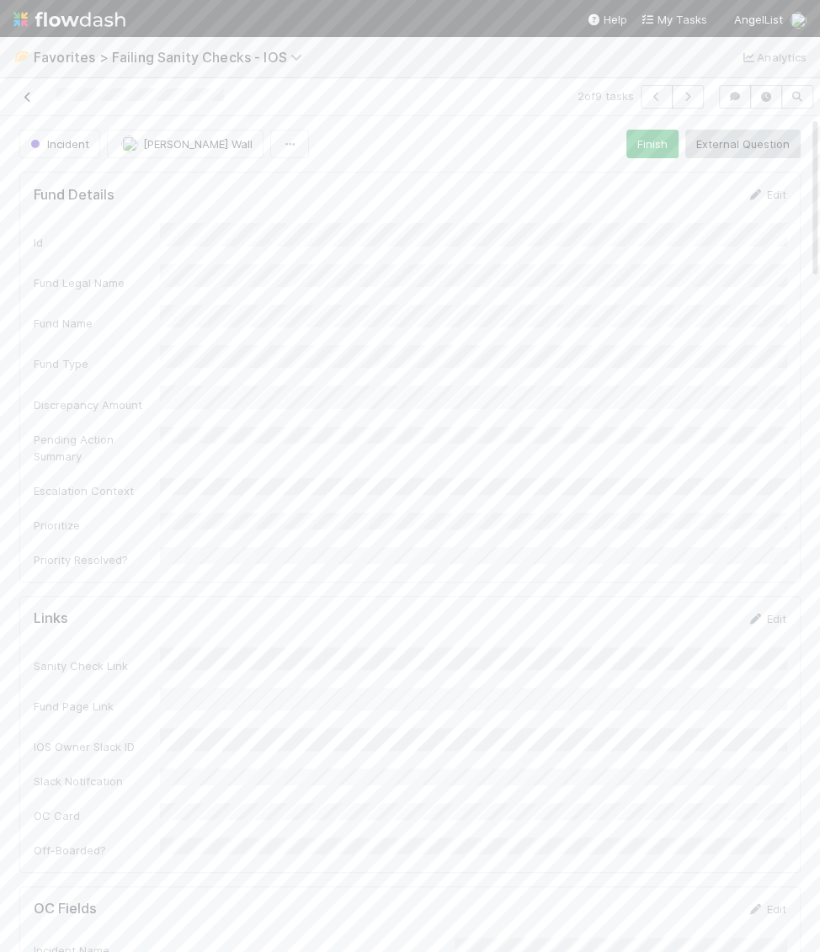
click at [21, 98] on icon at bounding box center [27, 97] width 17 height 11
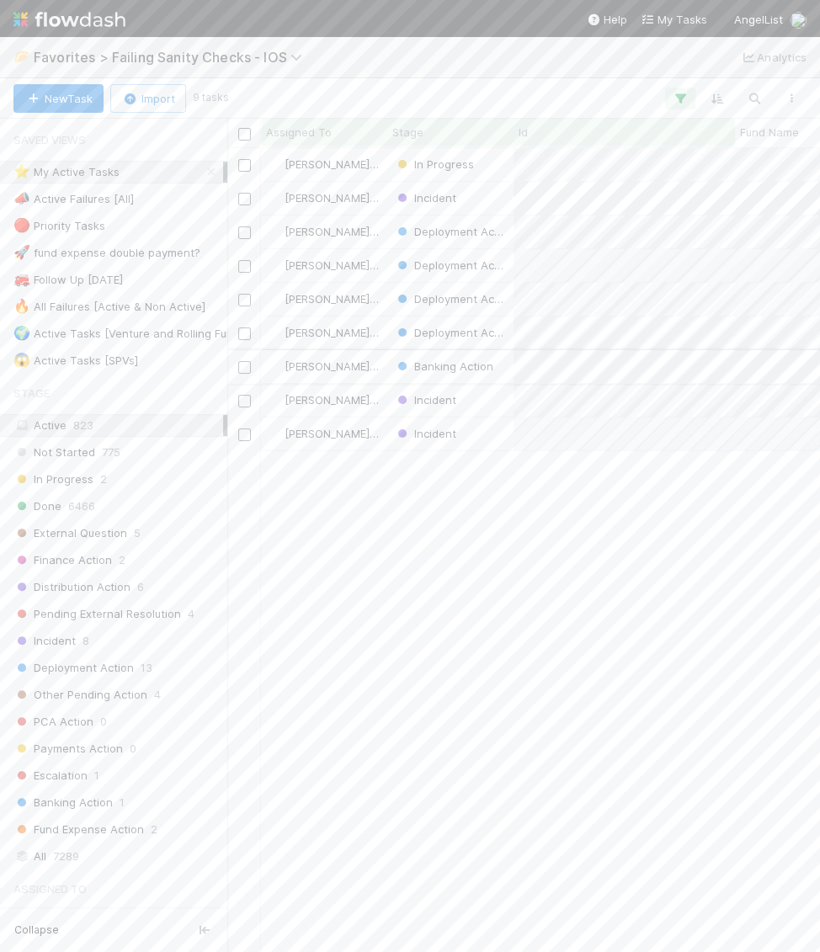
scroll to position [804, 592]
click at [58, 12] on img at bounding box center [69, 19] width 112 height 29
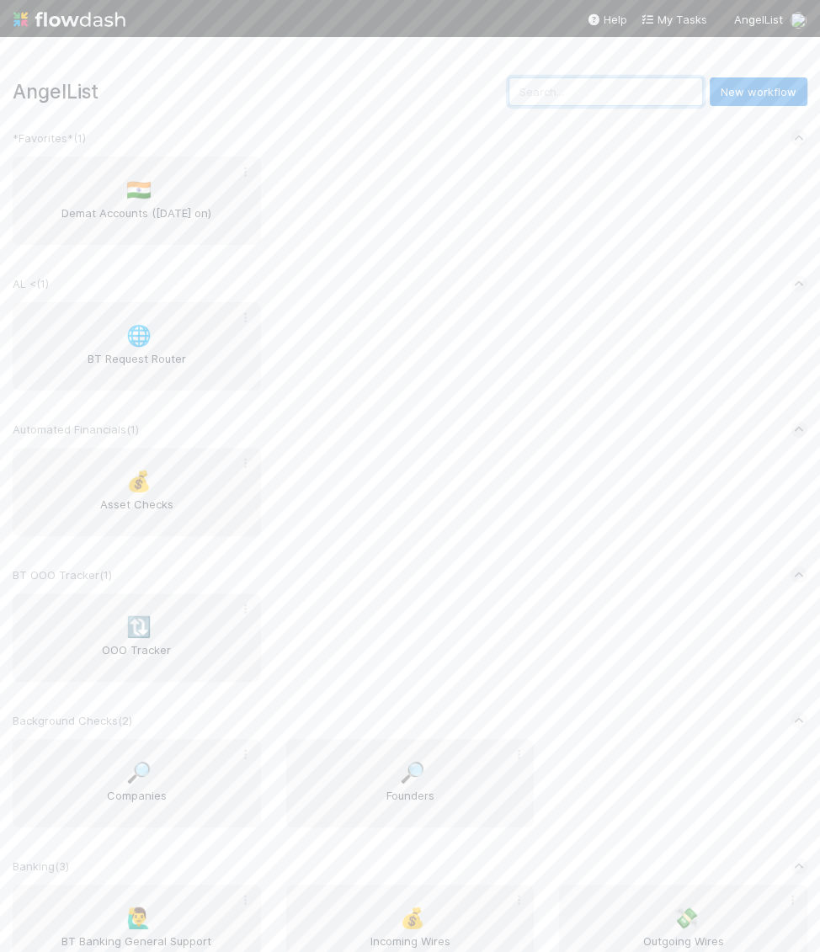
click at [588, 95] on input "text" at bounding box center [606, 91] width 194 height 29
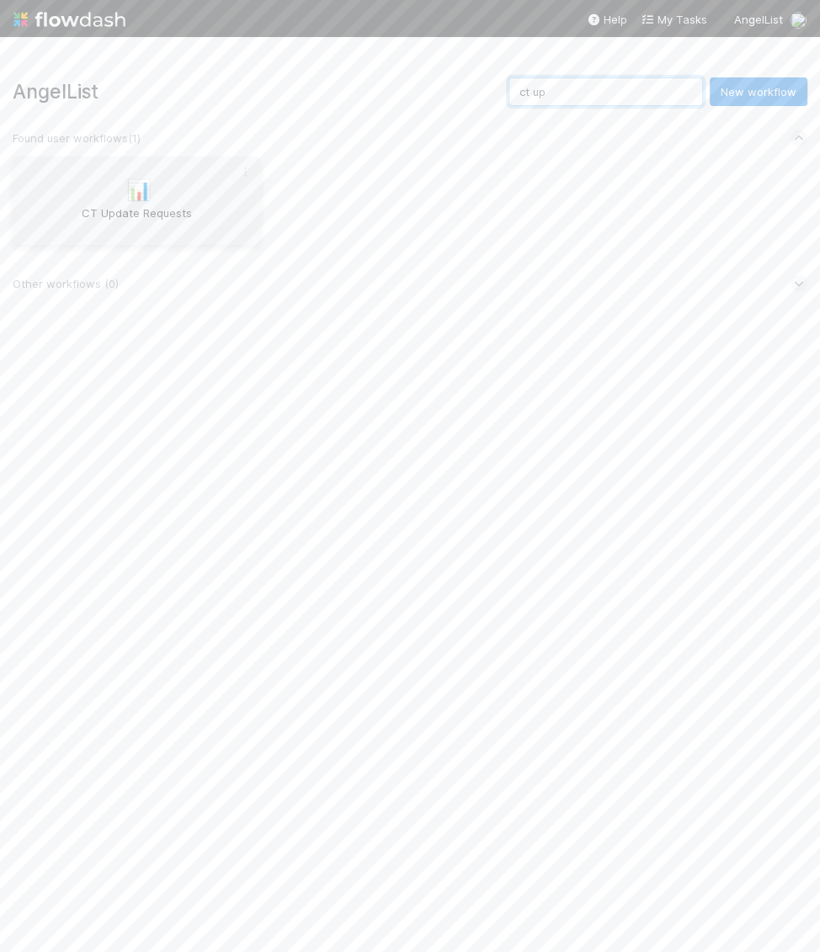
type input "ct up"
click at [99, 194] on div "📊 CT Update Requests" at bounding box center [137, 201] width 248 height 88
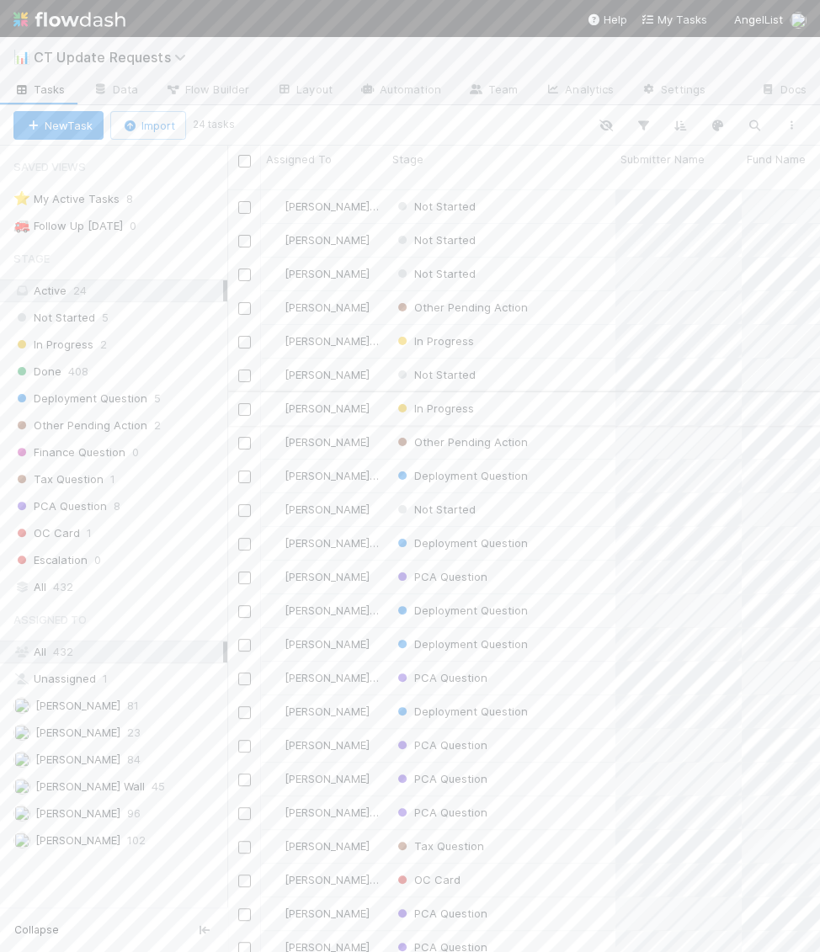
scroll to position [777, 592]
click at [66, 780] on span "[PERSON_NAME] Wall" at bounding box center [89, 786] width 109 height 13
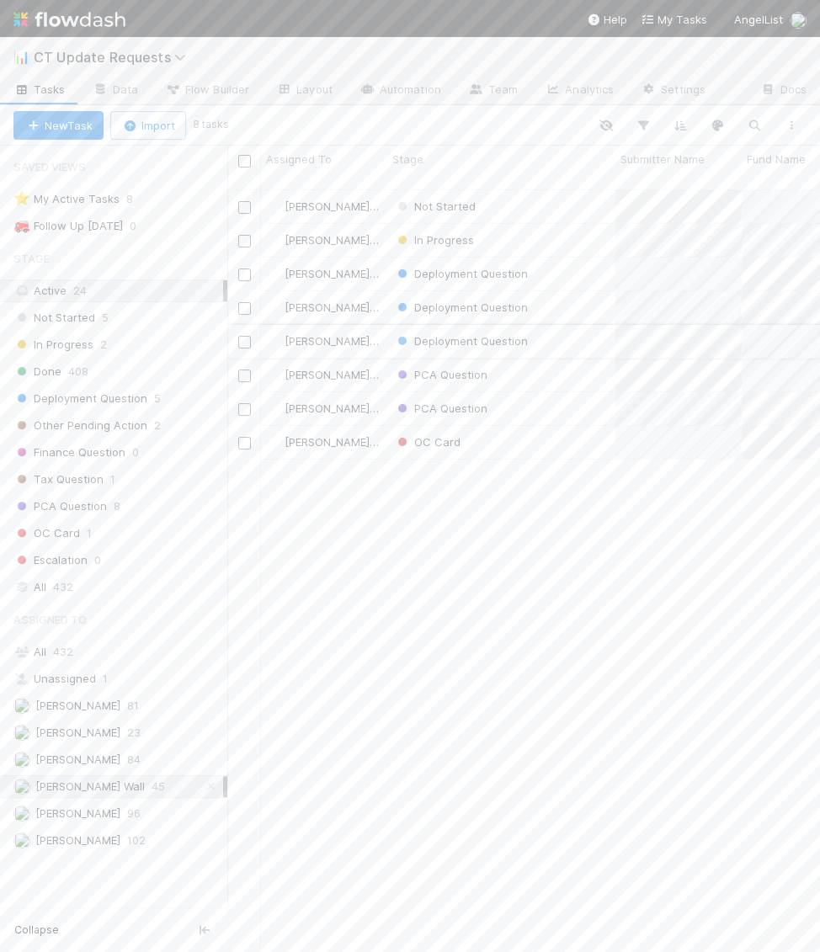
scroll to position [777, 592]
click at [248, 201] on input "checkbox" at bounding box center [244, 207] width 13 height 13
click at [232, 126] on span "Bulk Actions (1)" at bounding box center [249, 125] width 90 height 13
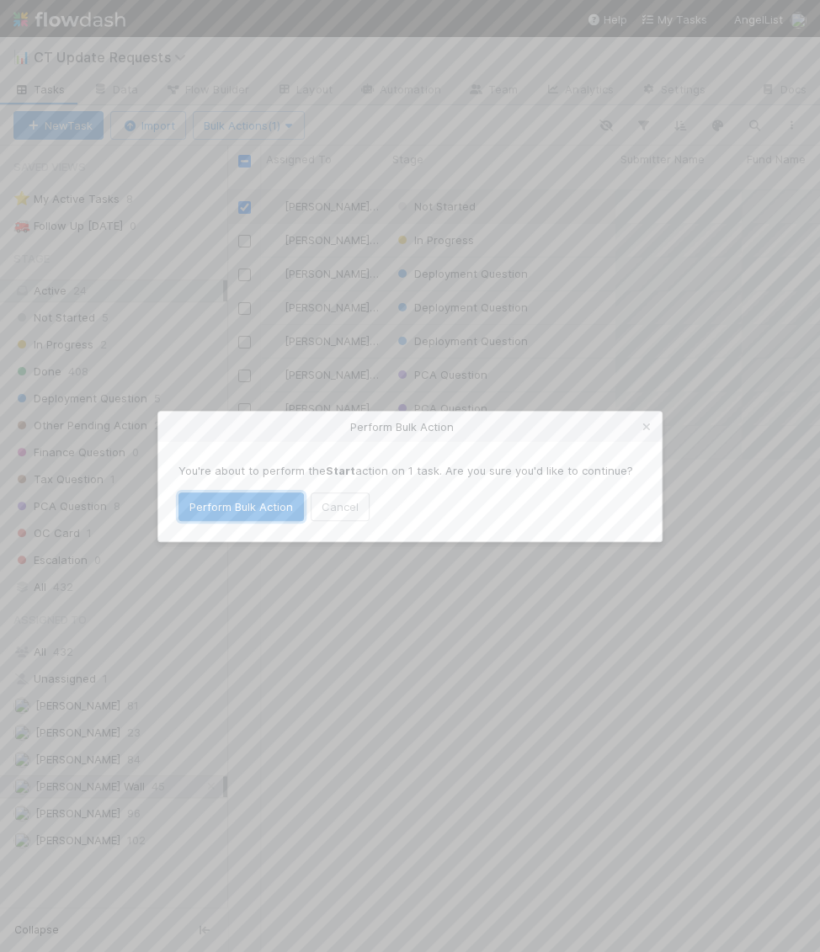
click at [248, 513] on button "Perform Bulk Action" at bounding box center [240, 507] width 125 height 29
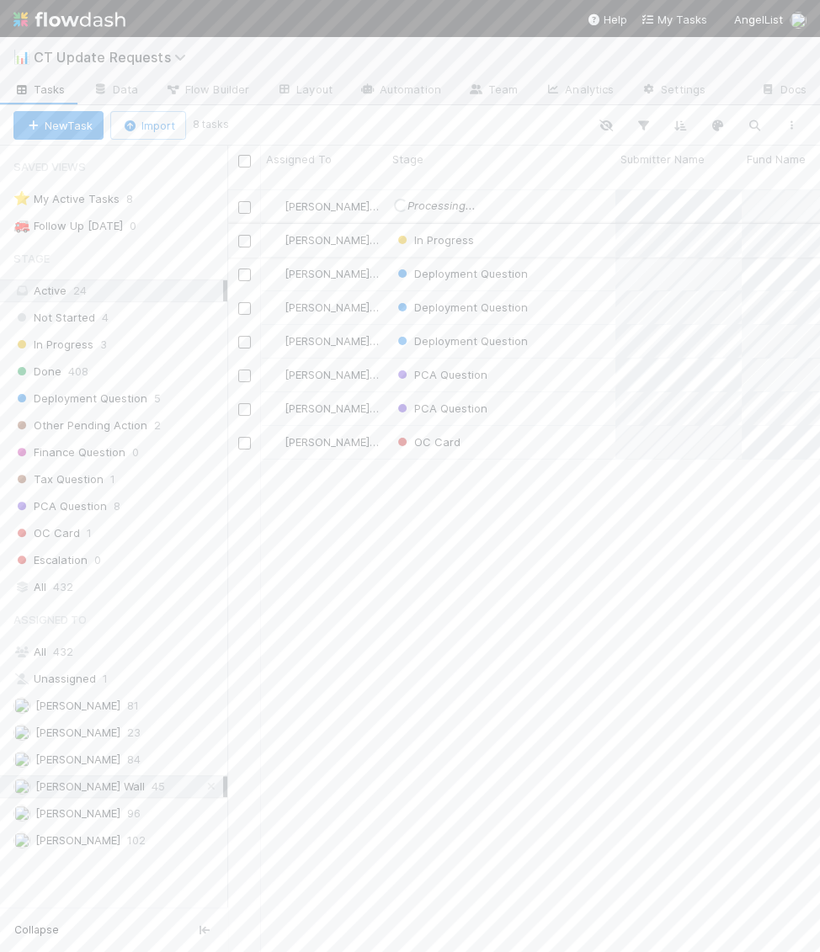
click at [527, 227] on div "In Progress" at bounding box center [501, 240] width 228 height 33
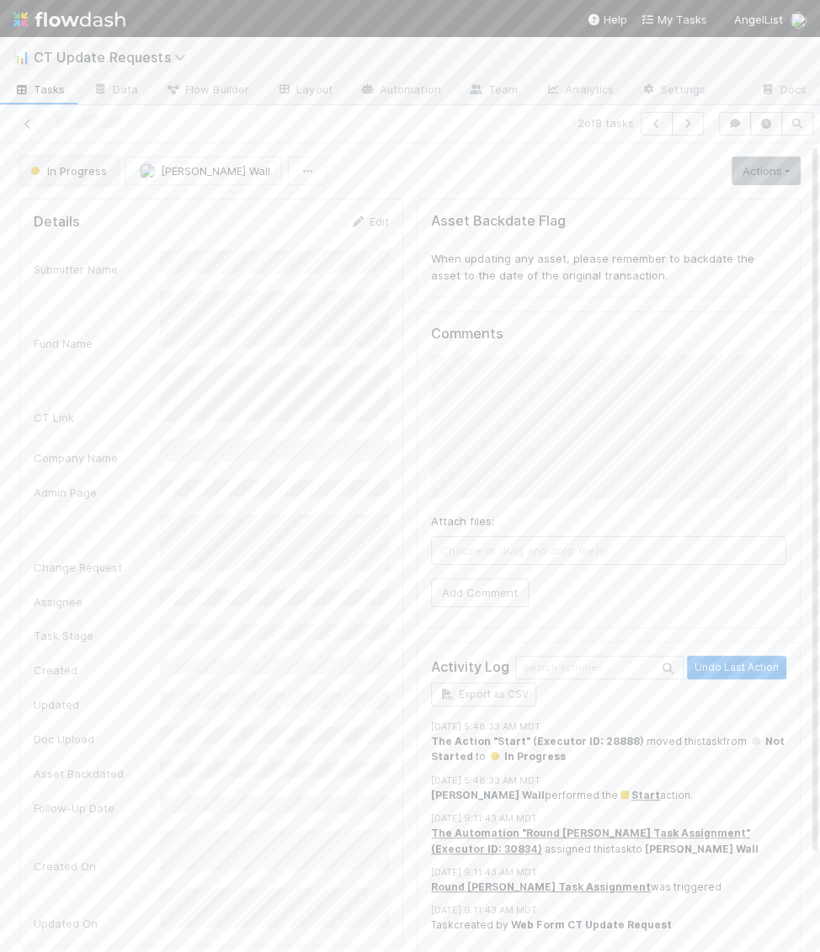
click at [84, 168] on span "In Progress" at bounding box center [67, 170] width 80 height 13
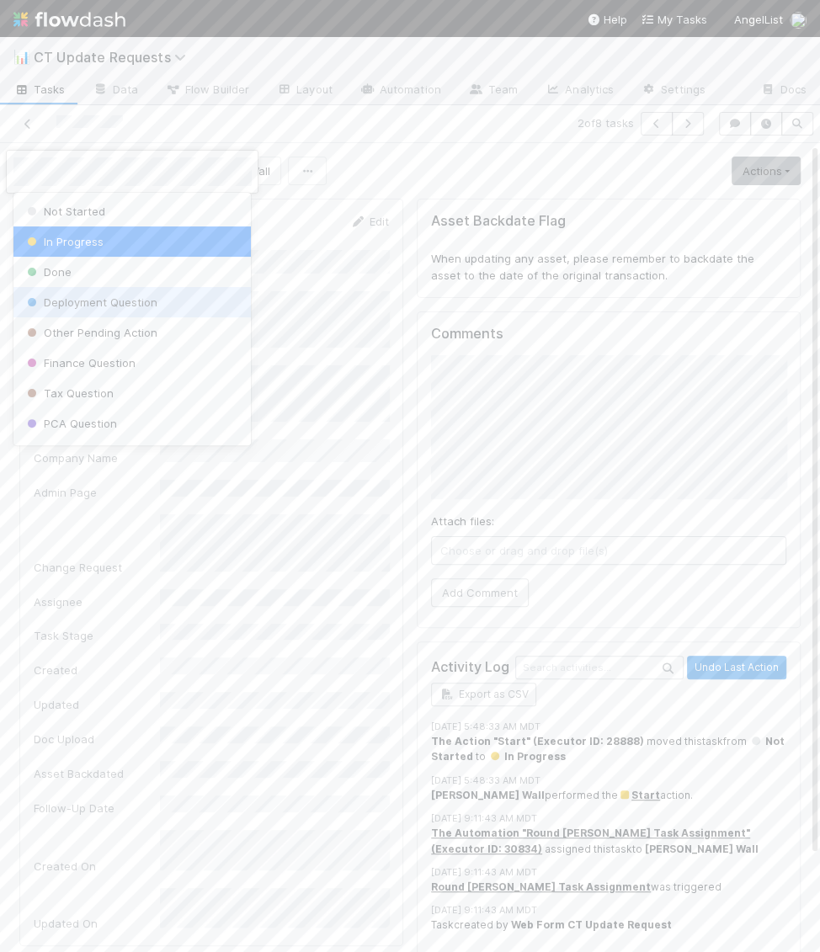
click at [91, 306] on span "Deployment Question" at bounding box center [91, 302] width 134 height 13
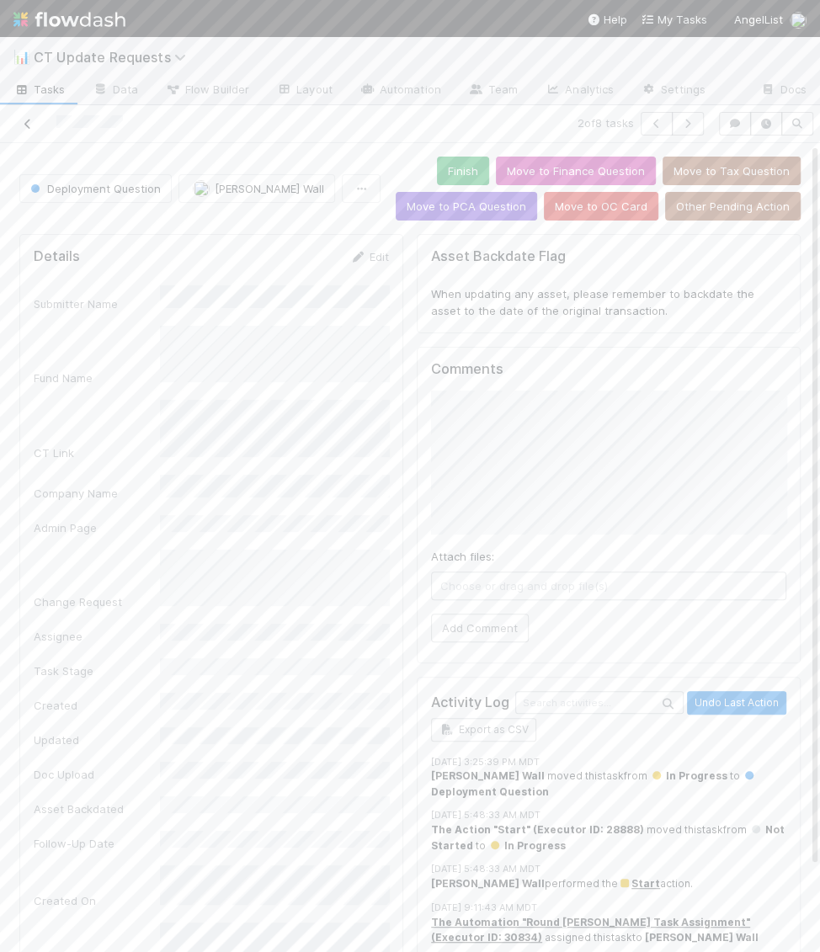
click at [24, 121] on icon at bounding box center [27, 124] width 17 height 11
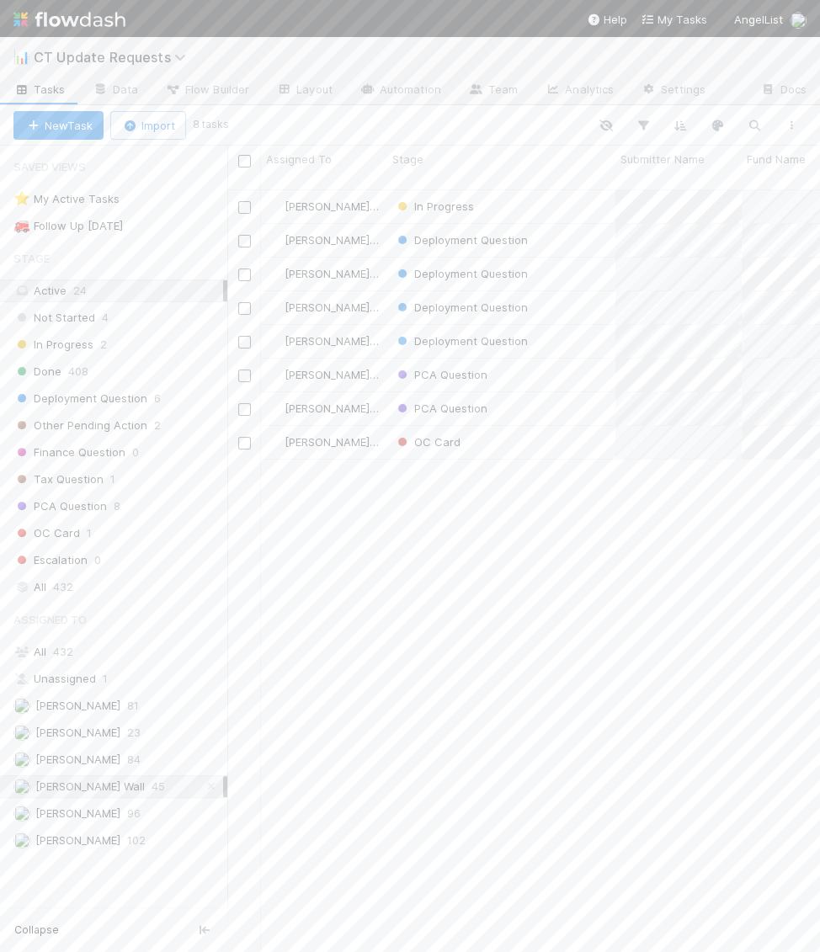
scroll to position [777, 592]
